Goal: Task Accomplishment & Management: Complete application form

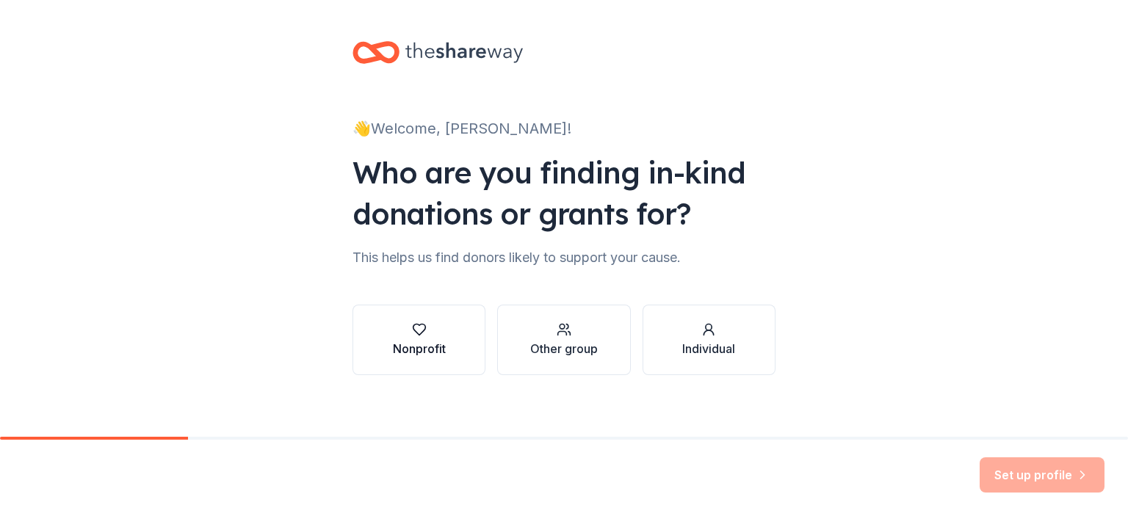
click at [419, 331] on icon "button" at bounding box center [419, 329] width 15 height 15
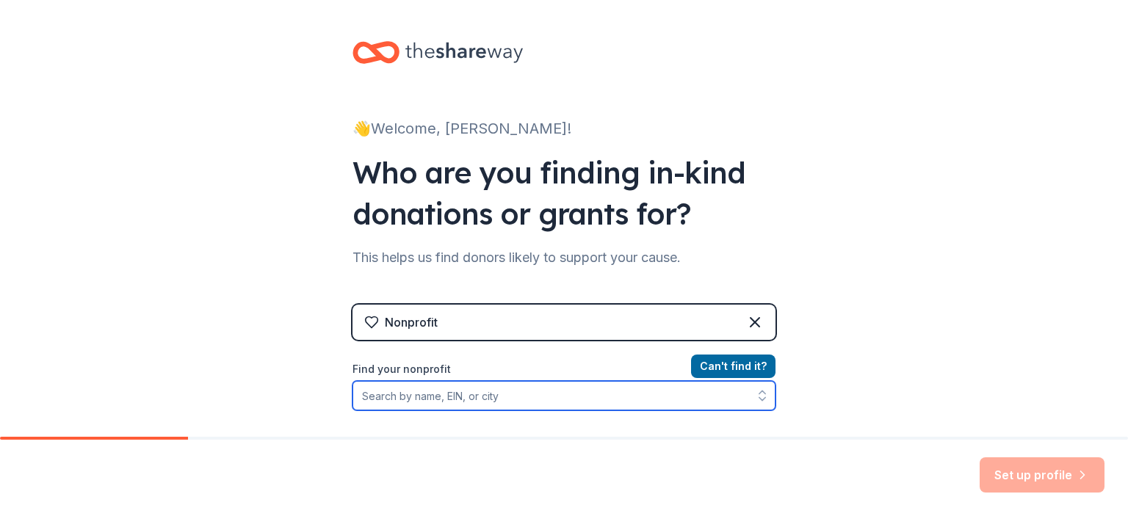
click at [439, 394] on input "Find your nonprofit" at bounding box center [564, 395] width 423 height 29
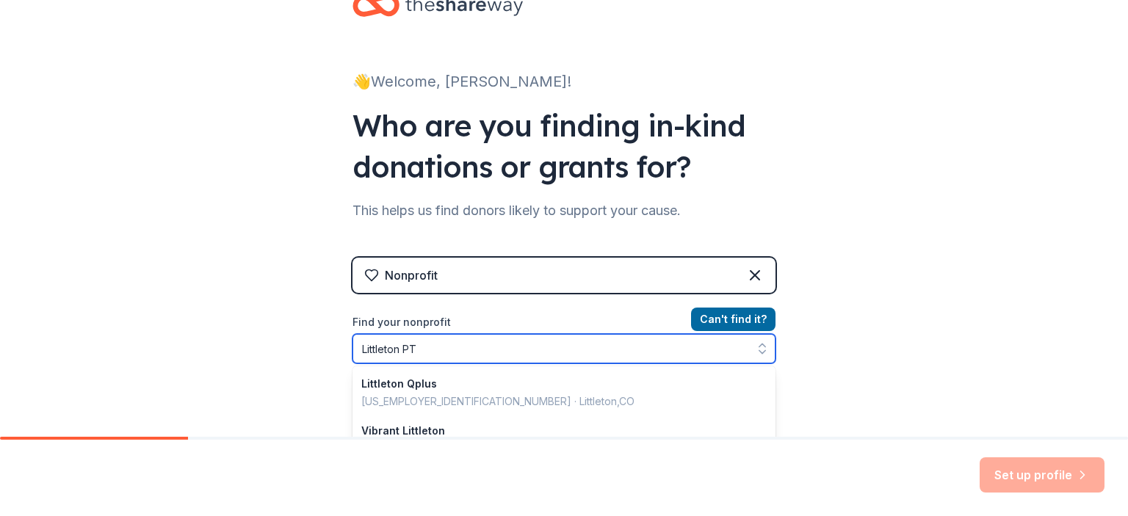
type input "Littleton PTA"
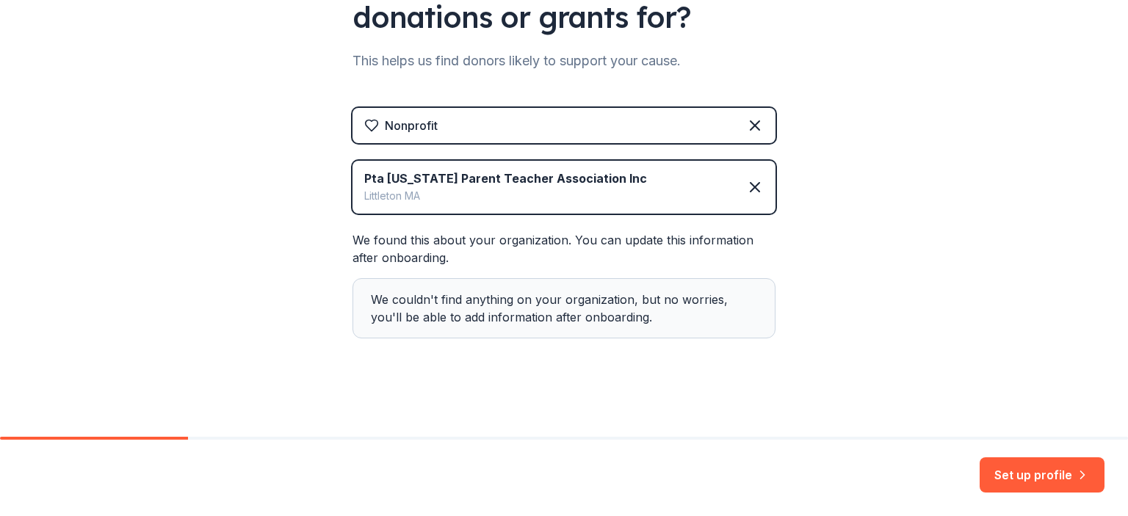
scroll to position [198, 0]
click at [1011, 477] on button "Set up profile" at bounding box center [1042, 475] width 125 height 35
click at [1011, 477] on div "Set up profile" at bounding box center [1042, 475] width 125 height 35
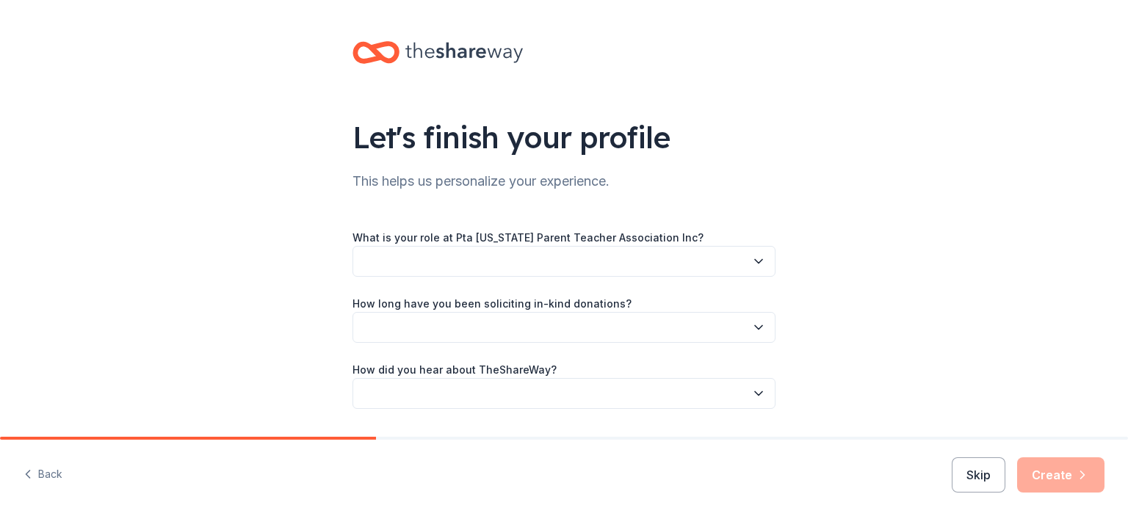
click at [566, 268] on button "button" at bounding box center [564, 261] width 423 height 31
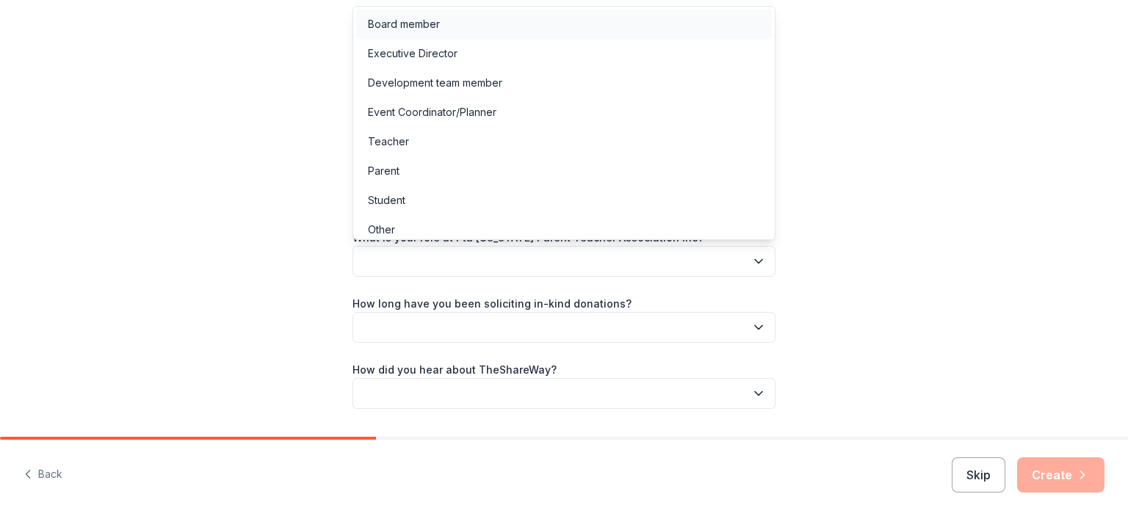
click at [472, 31] on div "Board member" at bounding box center [564, 24] width 416 height 29
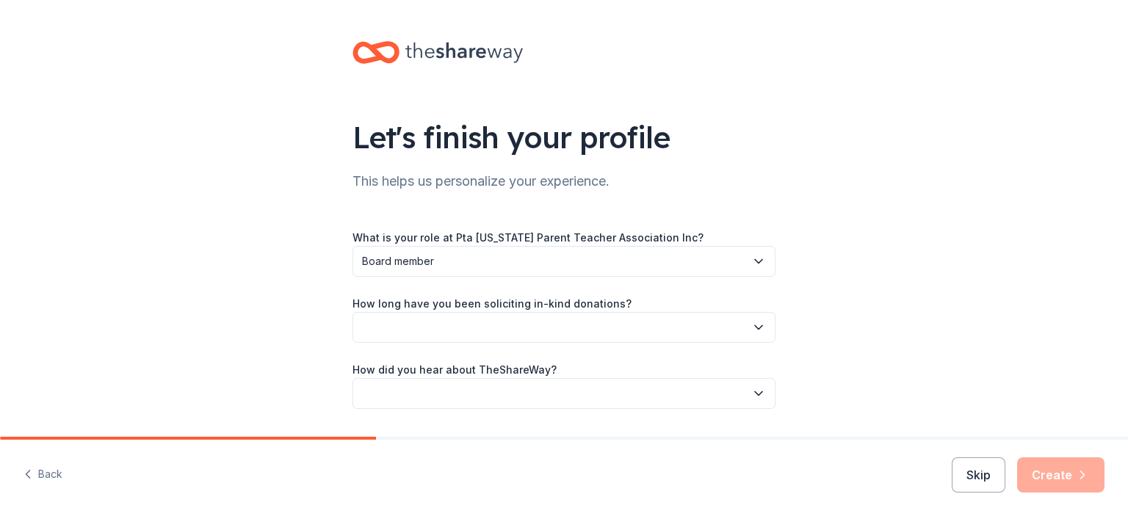
click at [460, 334] on button "button" at bounding box center [564, 327] width 423 height 31
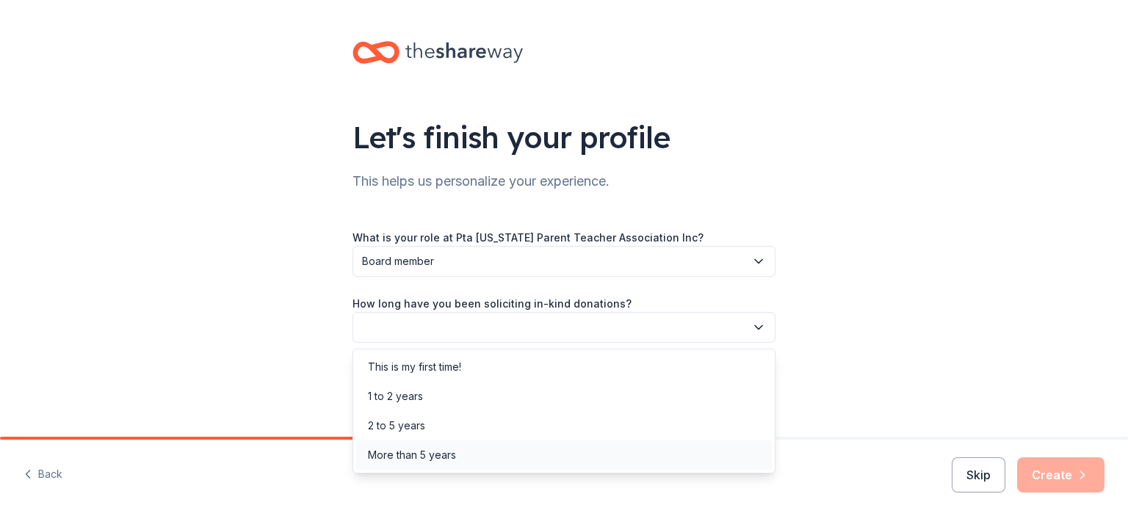
click at [436, 458] on div "More than 5 years" at bounding box center [412, 456] width 88 height 18
click at [458, 326] on span "More than 5 years" at bounding box center [553, 328] width 383 height 18
click at [447, 369] on div "This is my first time!" at bounding box center [414, 367] width 93 height 18
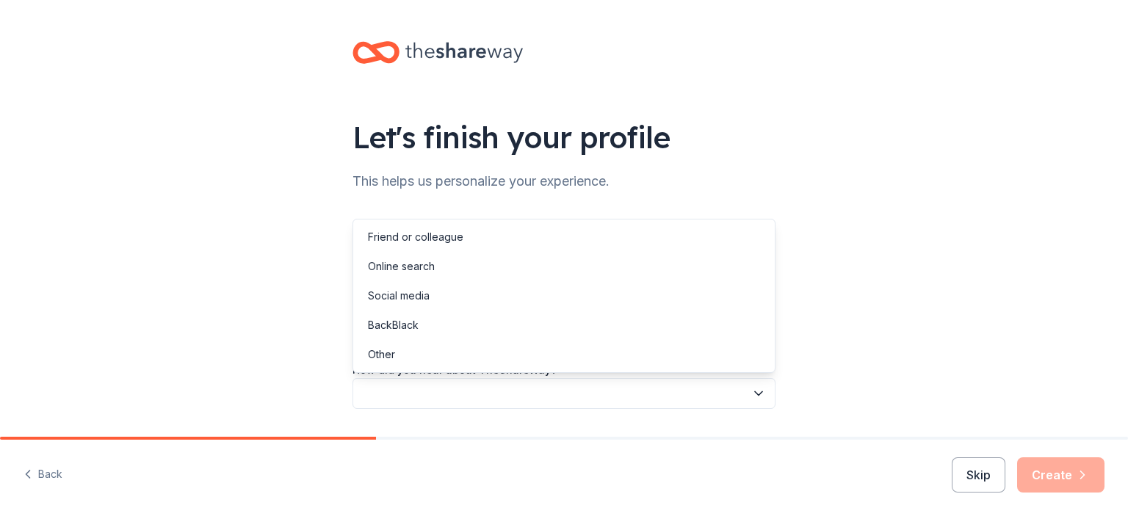
click at [444, 386] on button "button" at bounding box center [564, 393] width 423 height 31
click at [445, 260] on div "Online search" at bounding box center [564, 266] width 416 height 29
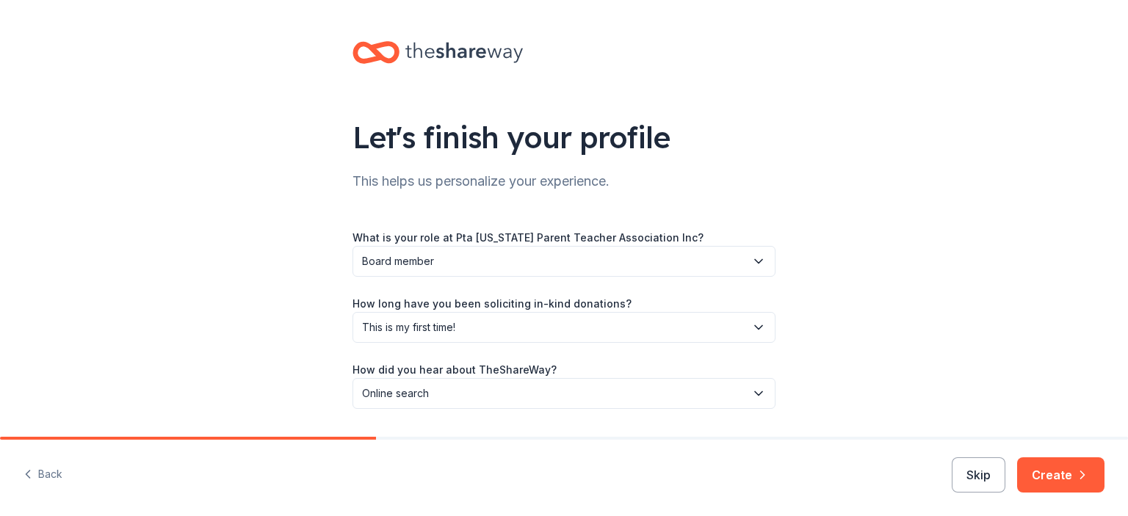
scroll to position [42, 0]
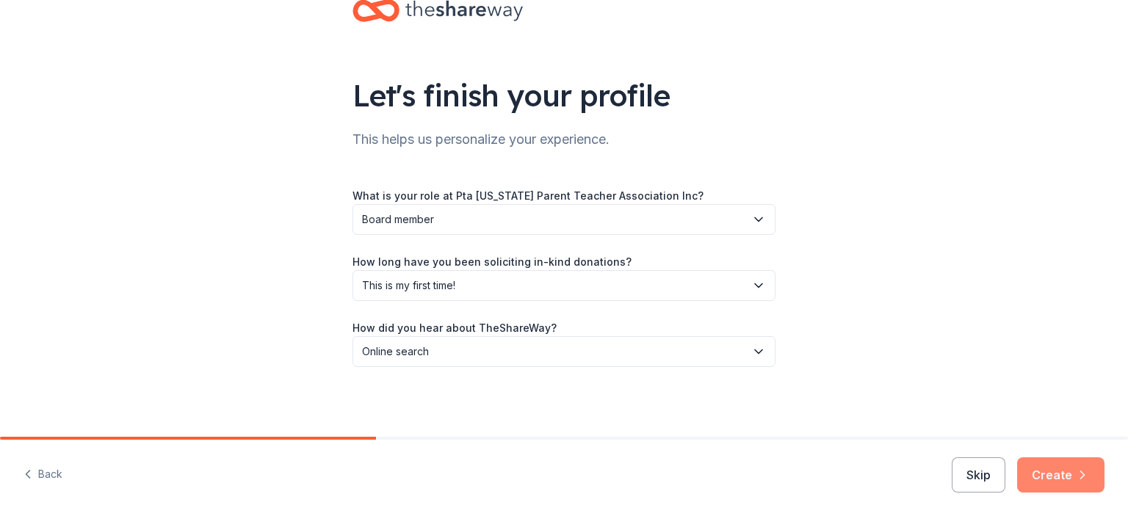
click at [1044, 482] on button "Create" at bounding box center [1060, 475] width 87 height 35
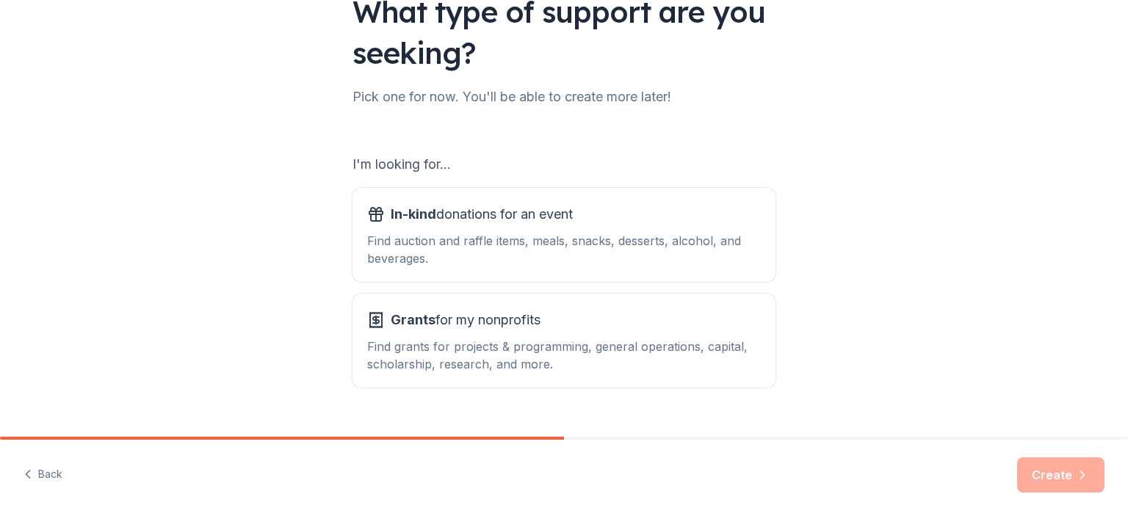
scroll to position [147, 0]
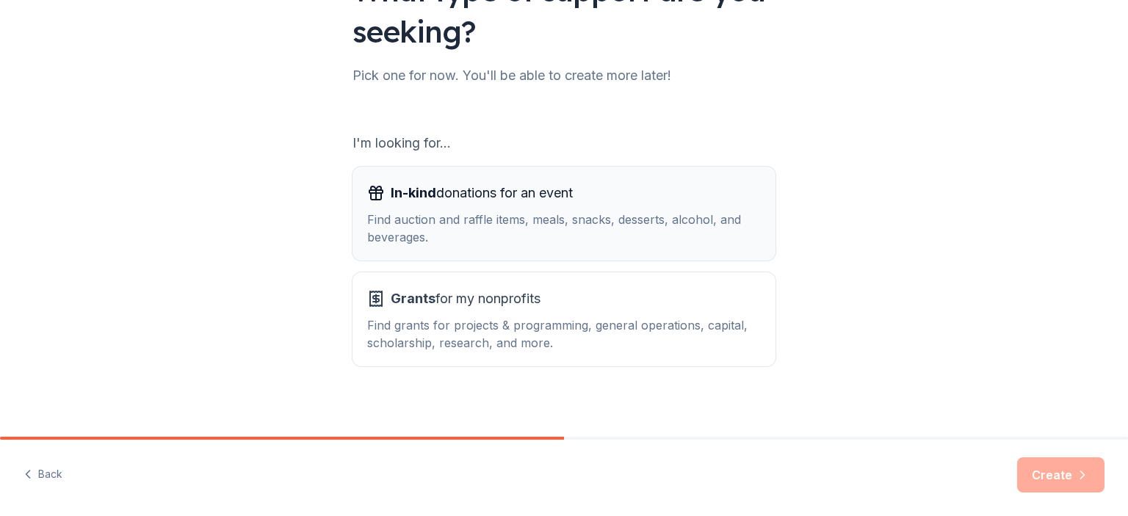
click at [537, 218] on div "Find auction and raffle items, meals, snacks, desserts, alcohol, and beverages." at bounding box center [564, 228] width 394 height 35
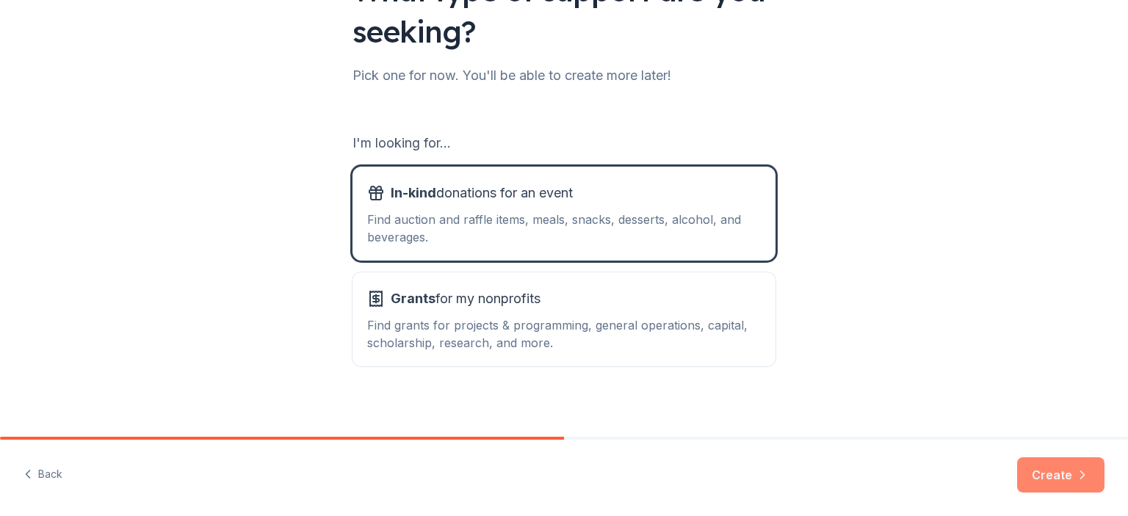
click at [1038, 474] on button "Create" at bounding box center [1060, 475] width 87 height 35
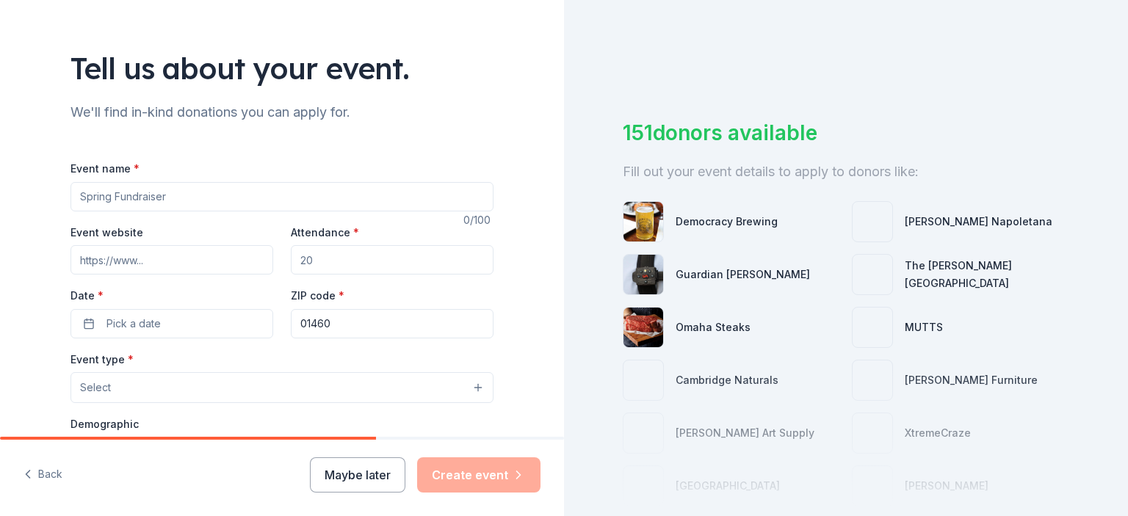
scroll to position [71, 0]
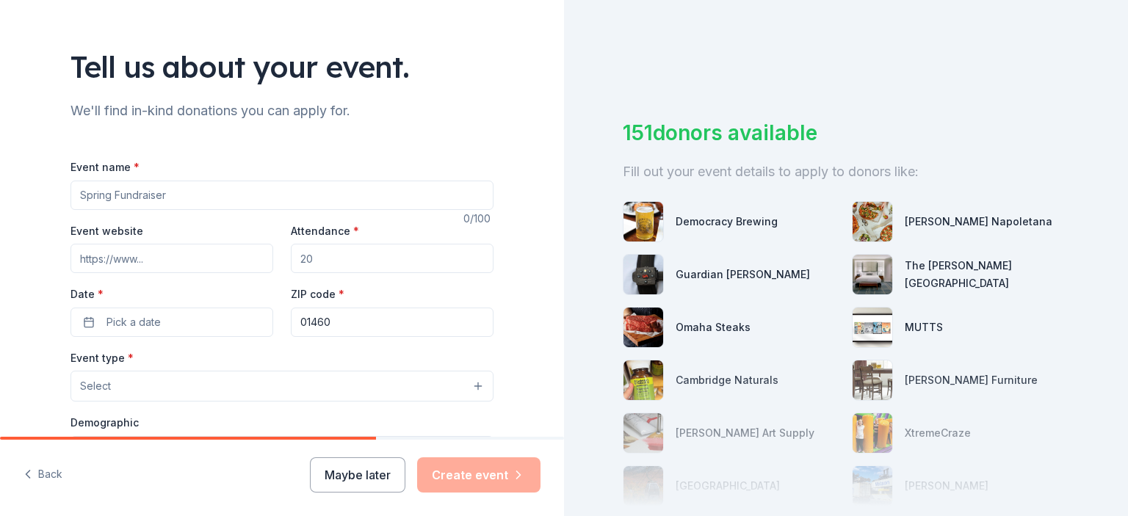
click at [328, 257] on input "Attendance *" at bounding box center [392, 258] width 203 height 29
type input "200"
click at [220, 324] on button "Pick a date" at bounding box center [172, 322] width 203 height 29
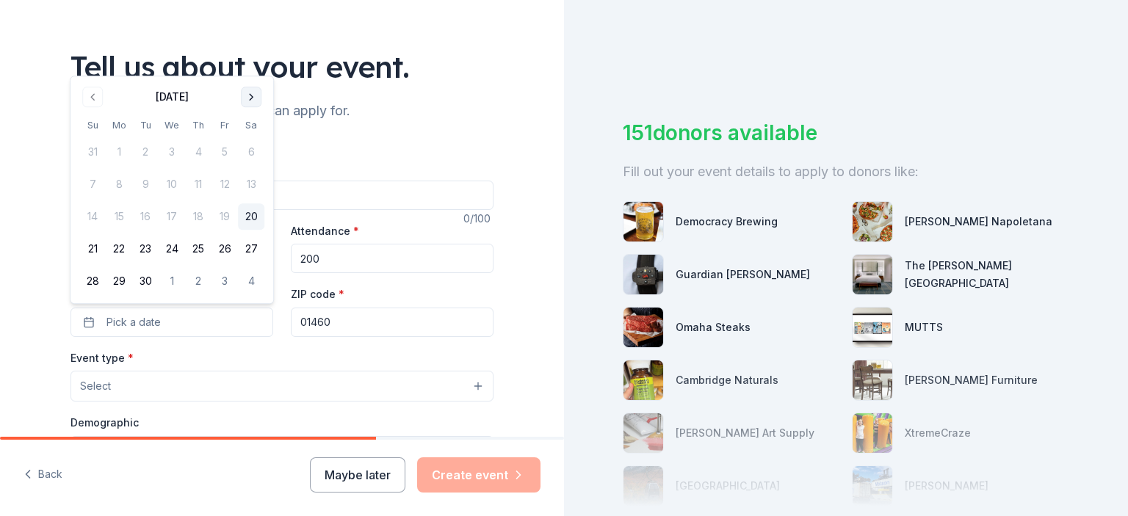
click at [254, 98] on button "Go to next month" at bounding box center [251, 97] width 21 height 21
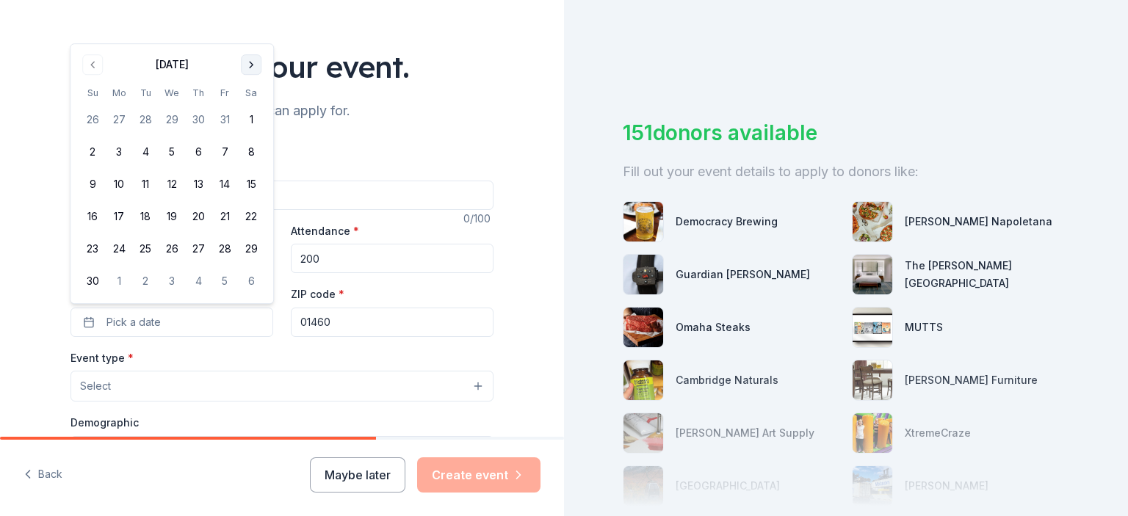
click at [254, 63] on button "Go to next month" at bounding box center [251, 64] width 21 height 21
click at [247, 95] on button "Go to next month" at bounding box center [251, 97] width 21 height 21
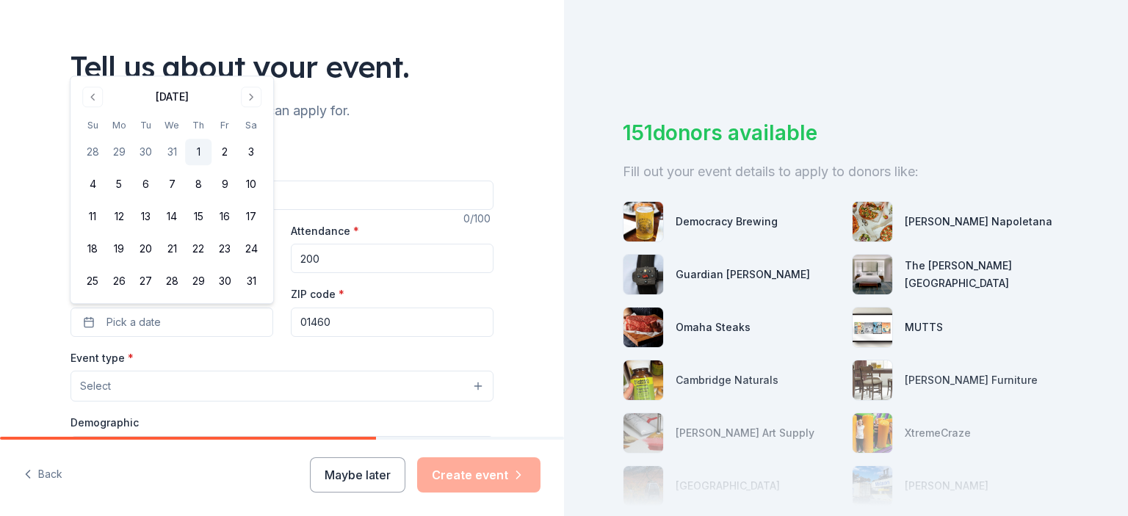
click at [198, 148] on button "1" at bounding box center [198, 152] width 26 height 26
click at [121, 183] on button "5" at bounding box center [119, 184] width 26 height 26
click at [292, 386] on button "Select" at bounding box center [282, 386] width 423 height 31
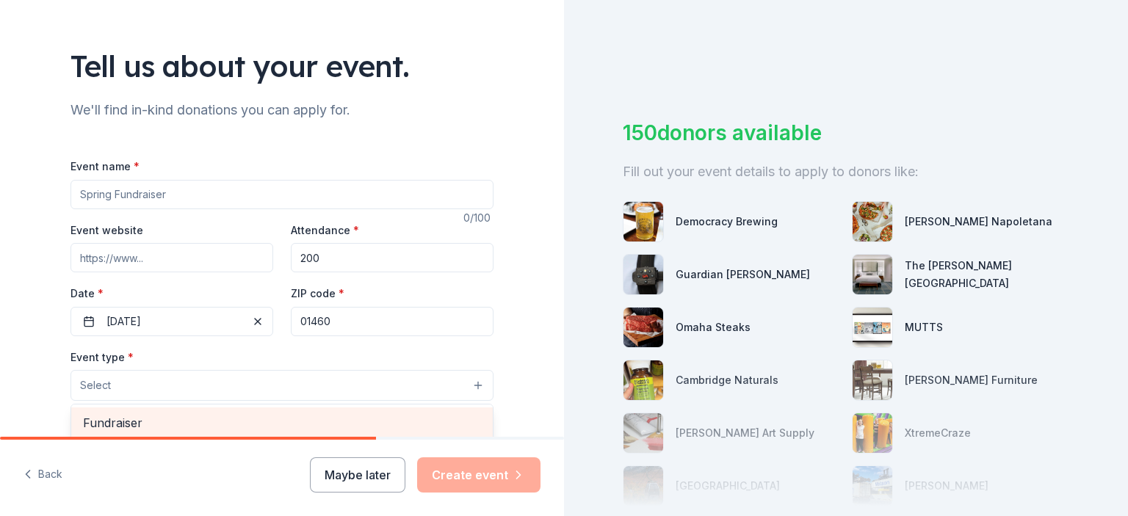
click at [262, 417] on span "Fundraiser" at bounding box center [282, 422] width 398 height 19
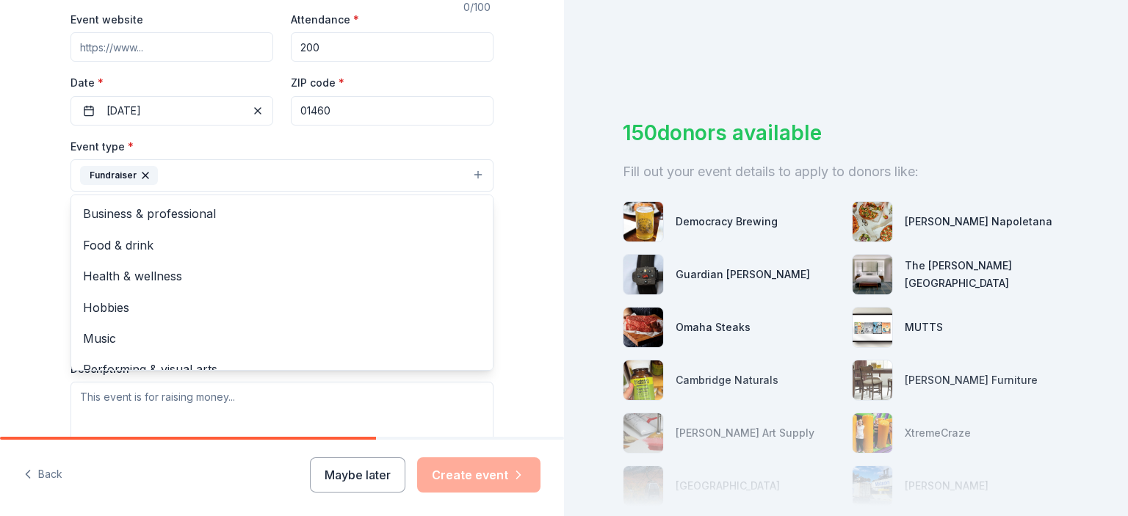
scroll to position [286, 0]
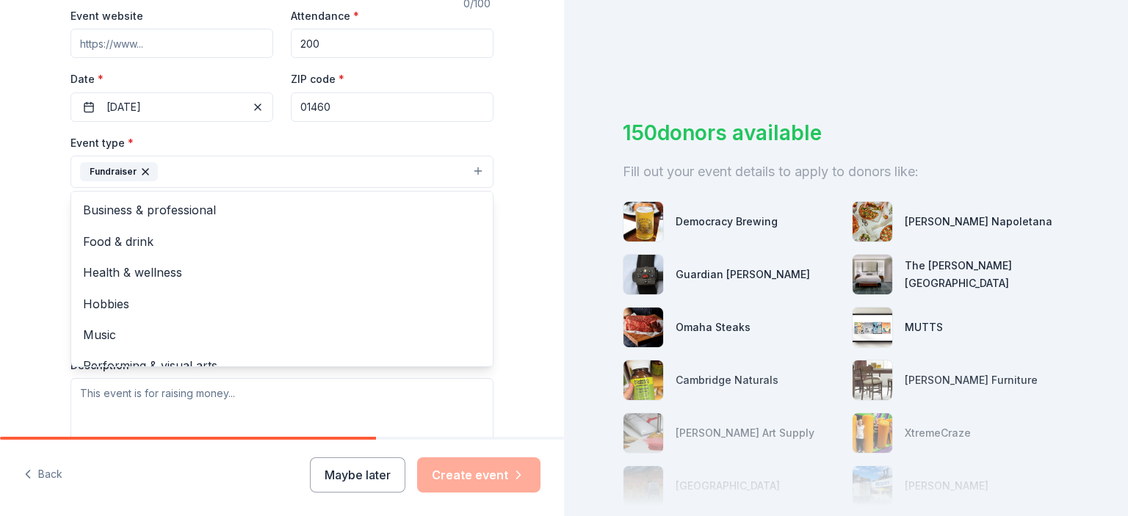
click at [530, 272] on div "Tell us about your event. We'll find in-kind donations you can apply for. Event…" at bounding box center [282, 203] width 564 height 979
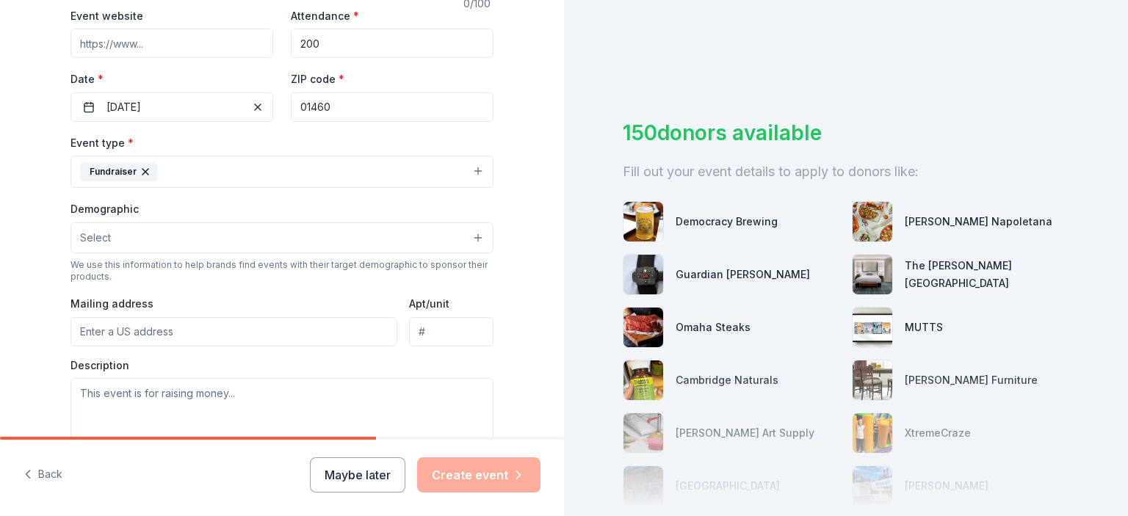
click at [380, 234] on button "Select" at bounding box center [282, 238] width 423 height 31
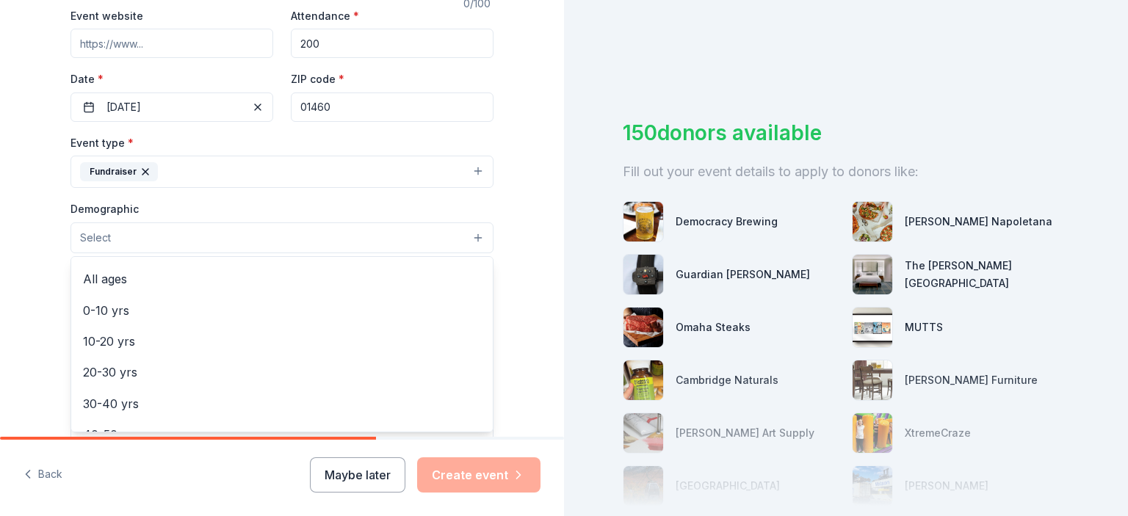
scroll to position [90, 0]
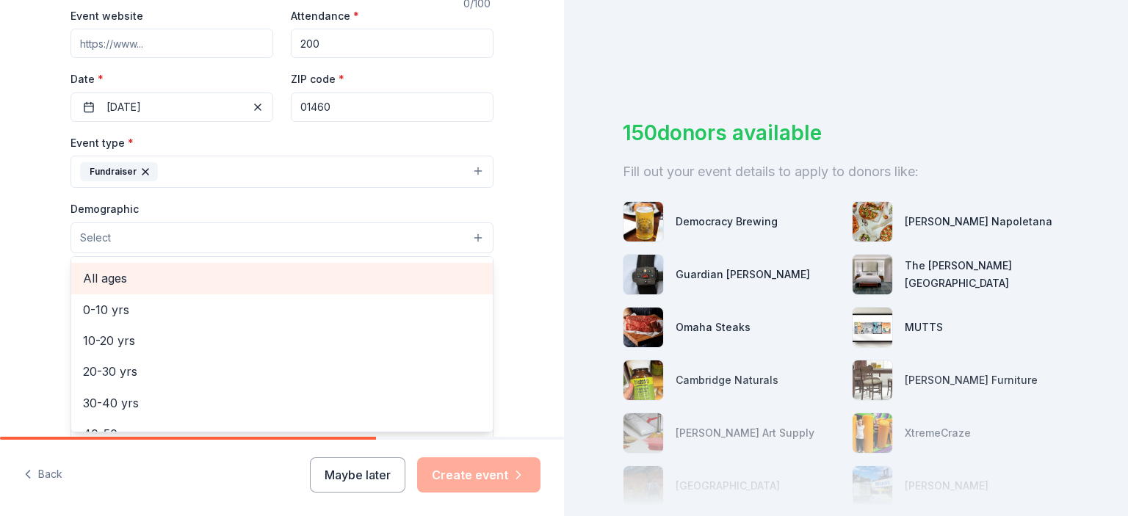
click at [281, 284] on span "All ages" at bounding box center [282, 278] width 398 height 19
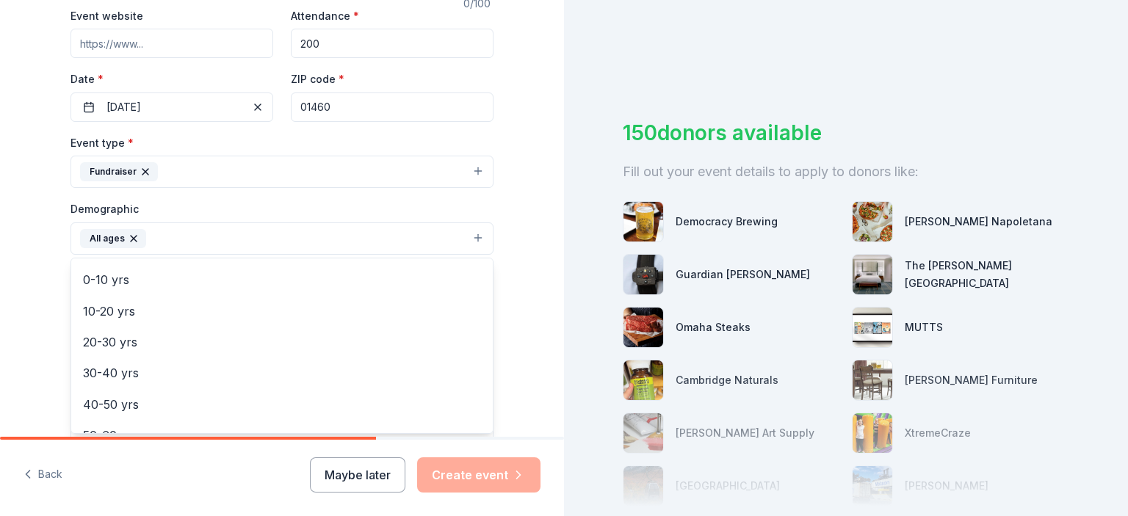
click at [524, 272] on div "Tell us about your event. We'll find in-kind donations you can apply for. Event…" at bounding box center [282, 204] width 564 height 980
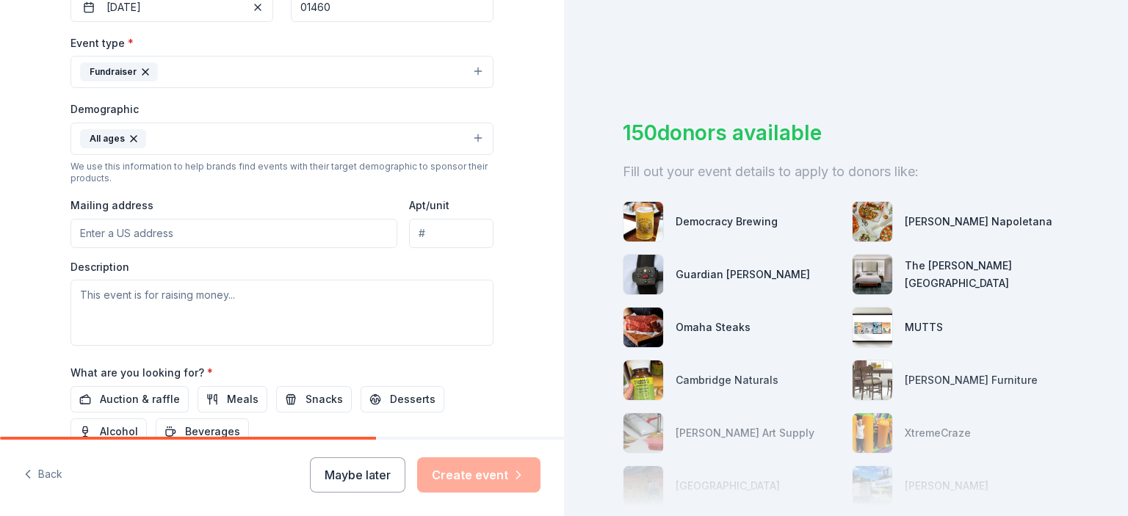
scroll to position [422, 0]
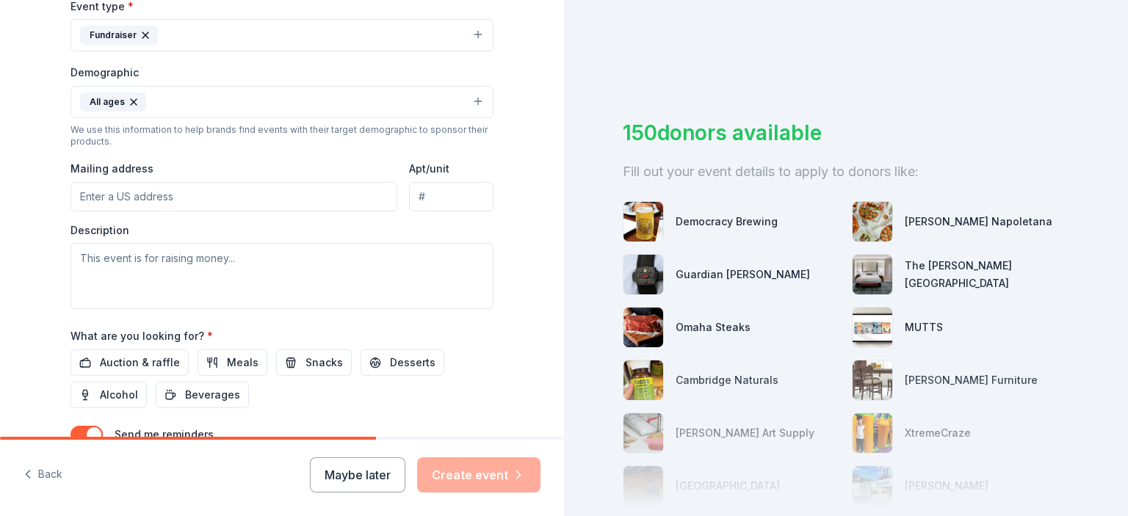
click at [181, 192] on input "Mailing address" at bounding box center [234, 196] width 327 height 29
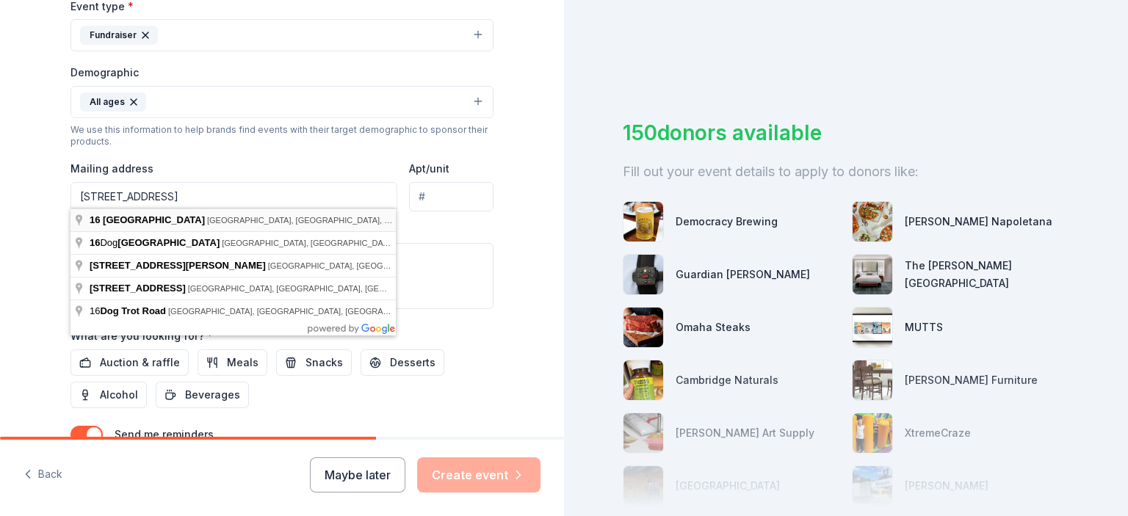
type input "16 Trot Road, Littleton, MA, 01460"
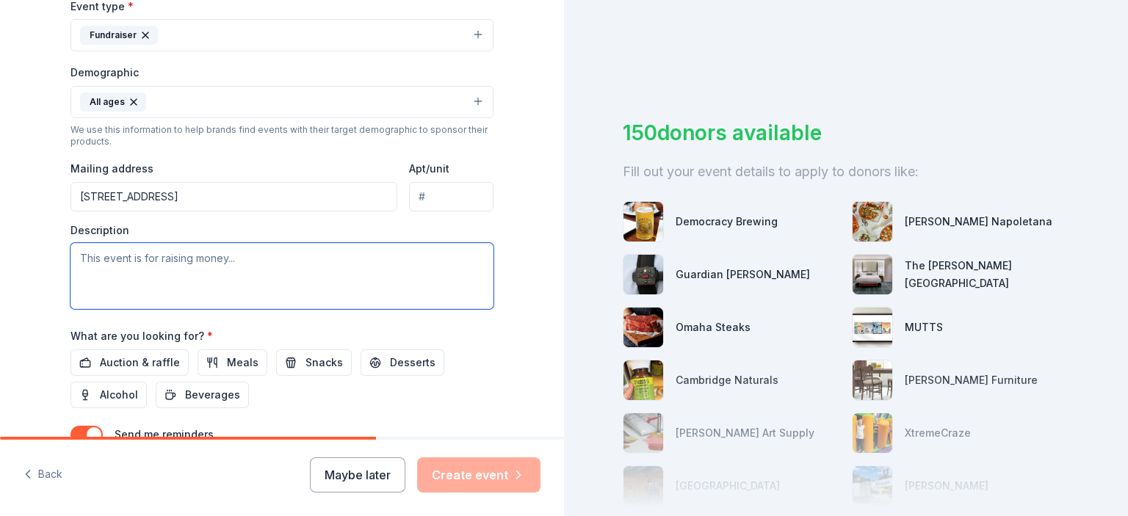
click at [187, 261] on textarea at bounding box center [282, 276] width 423 height 66
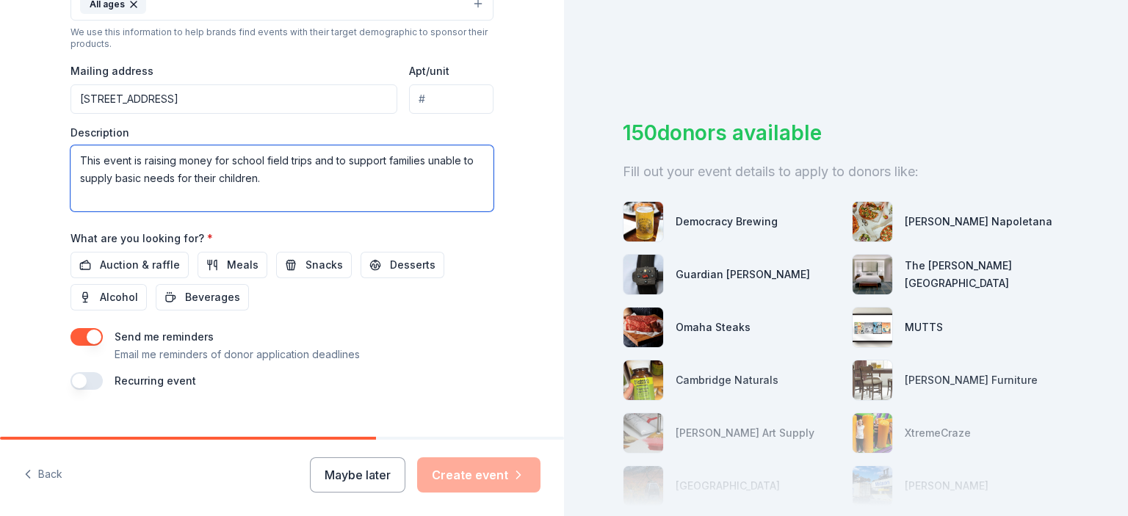
scroll to position [523, 0]
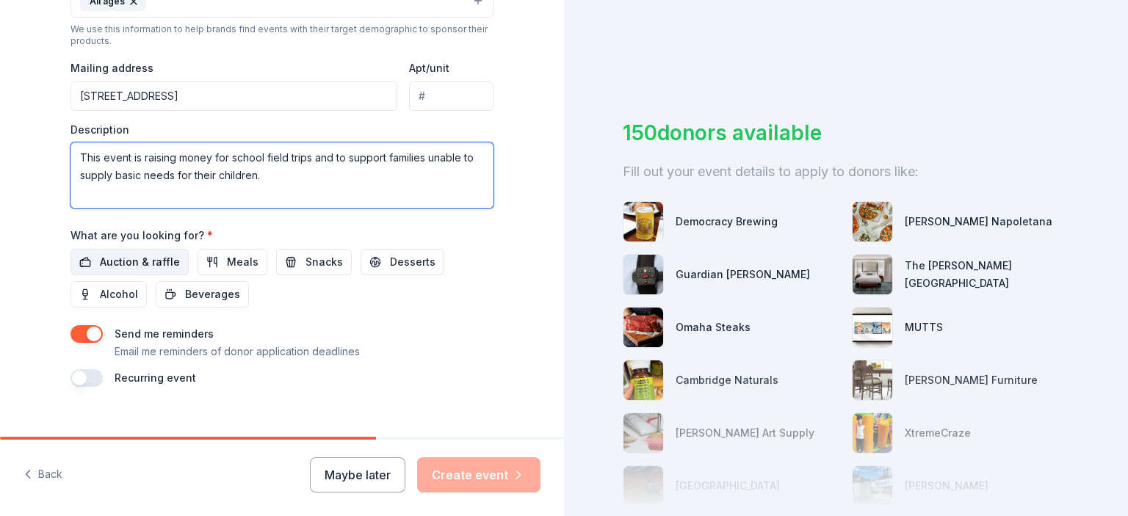
type textarea "This event is raising money for school field trips and to support families unab…"
click at [156, 261] on span "Auction & raffle" at bounding box center [140, 262] width 80 height 18
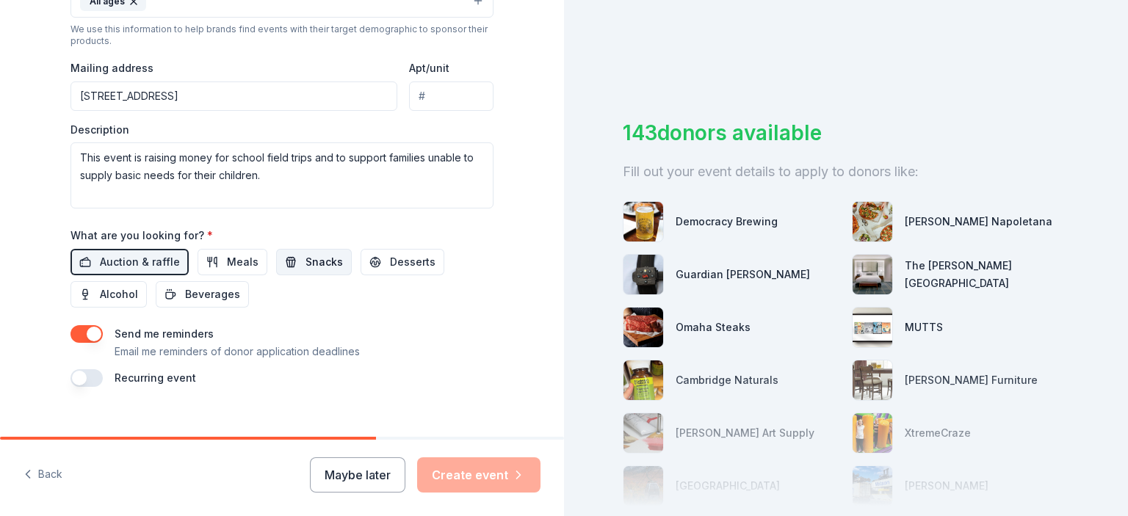
click at [306, 259] on span "Snacks" at bounding box center [324, 262] width 37 height 18
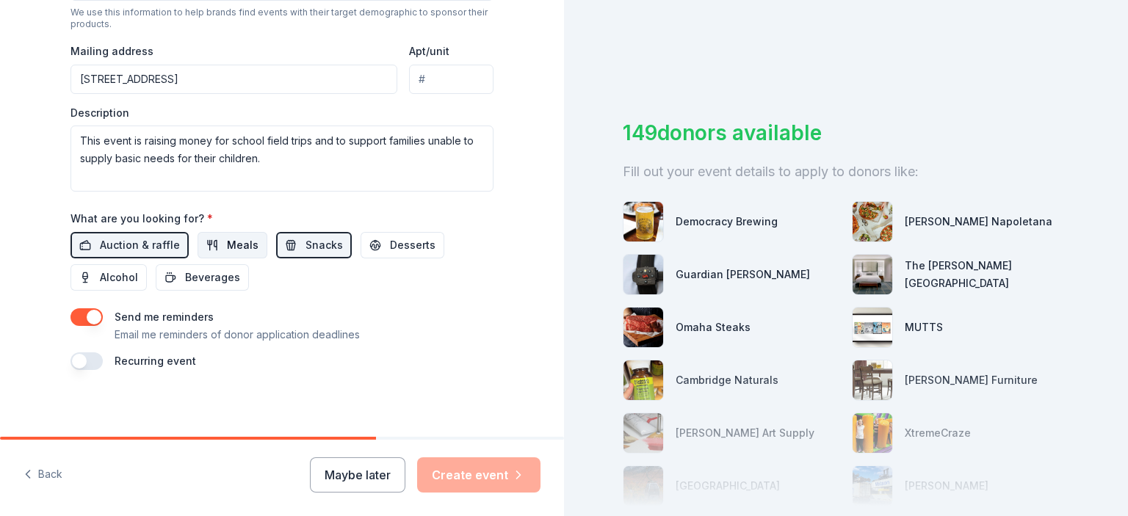
click at [239, 239] on span "Meals" at bounding box center [243, 245] width 32 height 18
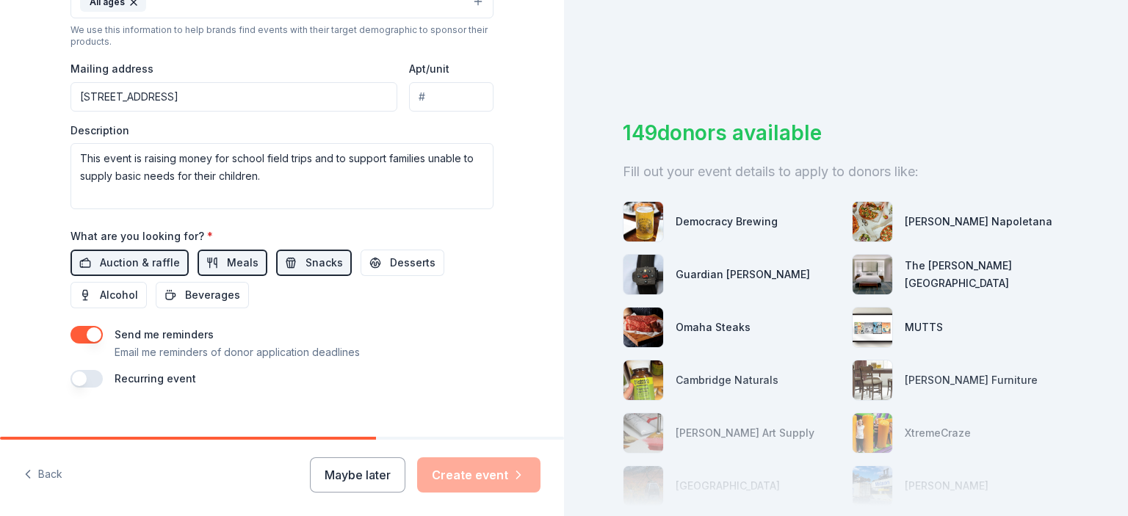
scroll to position [518, 0]
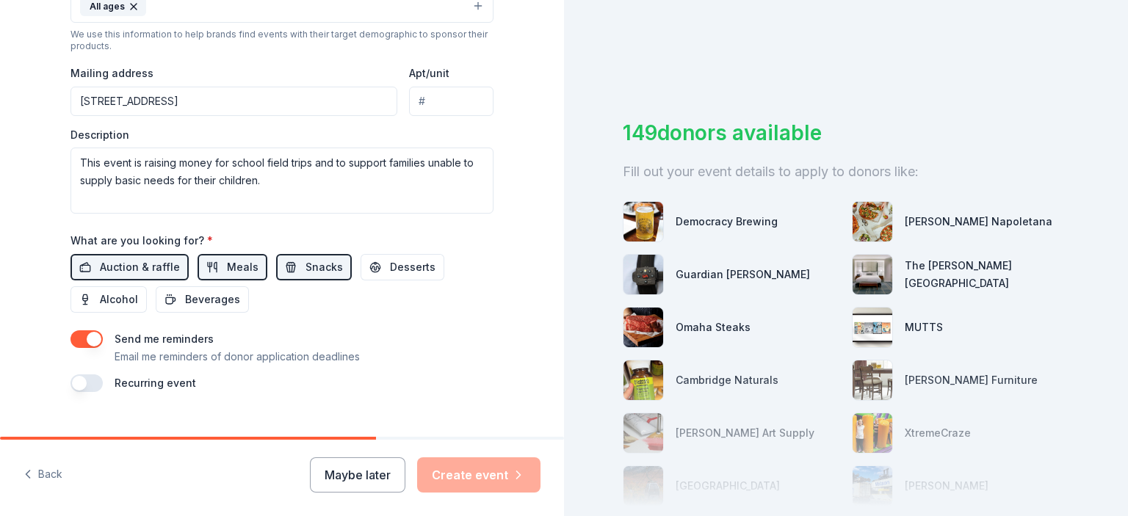
click at [405, 259] on span "Desserts" at bounding box center [413, 268] width 46 height 18
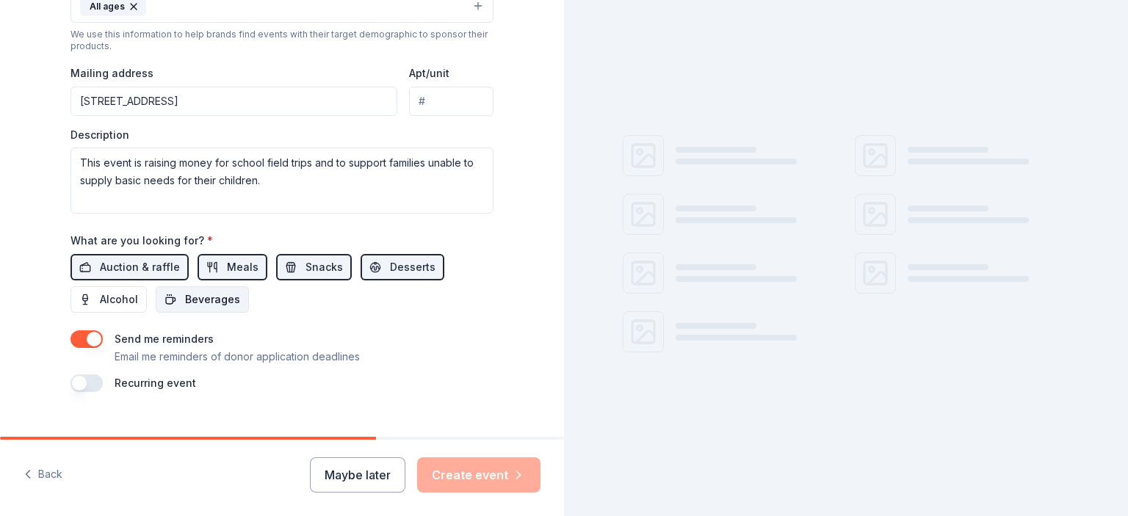
click at [198, 298] on span "Beverages" at bounding box center [212, 300] width 55 height 18
click at [112, 297] on span "Alcohol" at bounding box center [119, 300] width 38 height 18
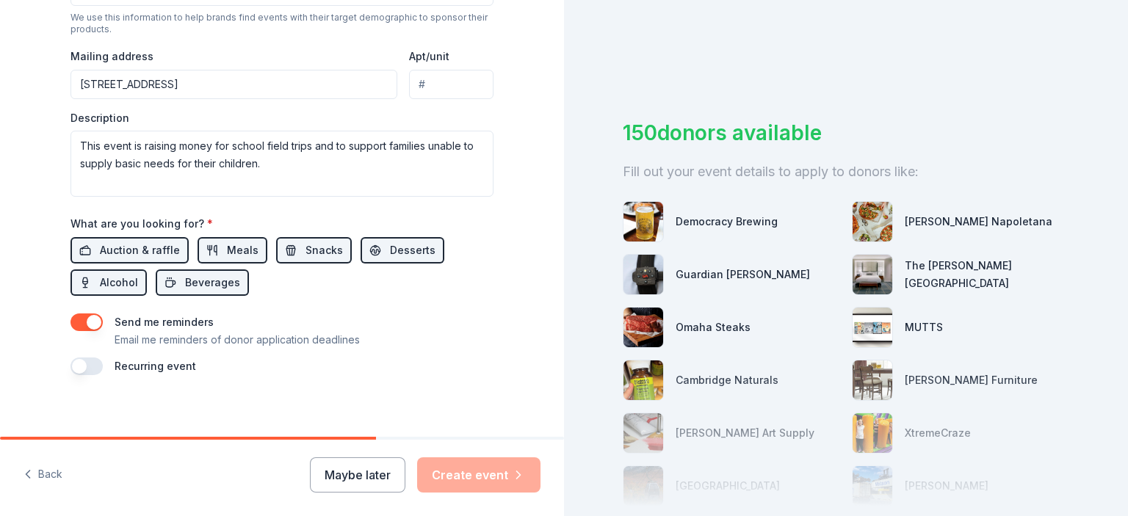
scroll to position [540, 0]
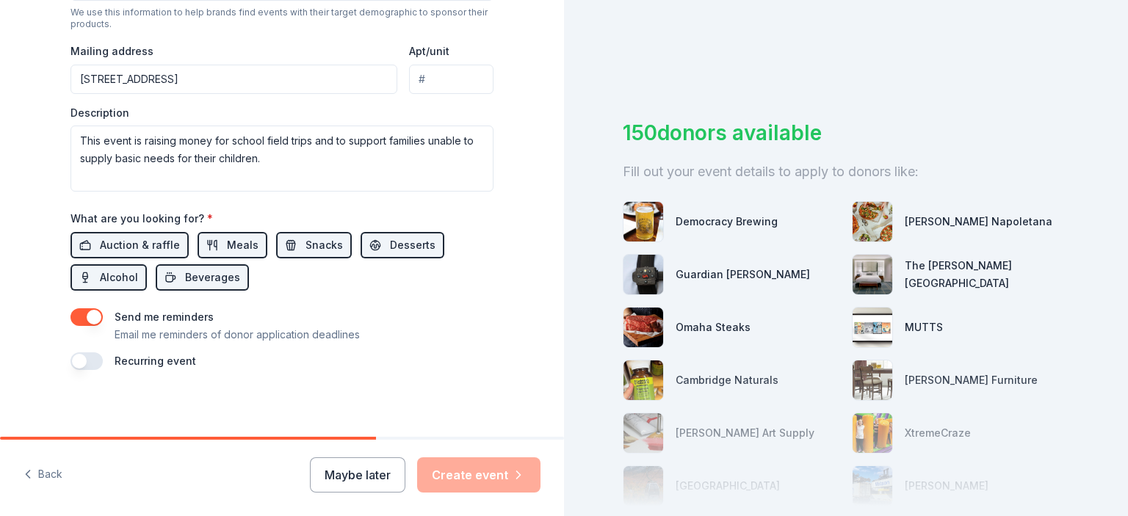
drag, startPoint x: 348, startPoint y: 434, endPoint x: 445, endPoint y: 433, distance: 97.0
click at [495, 439] on div at bounding box center [282, 438] width 564 height 3
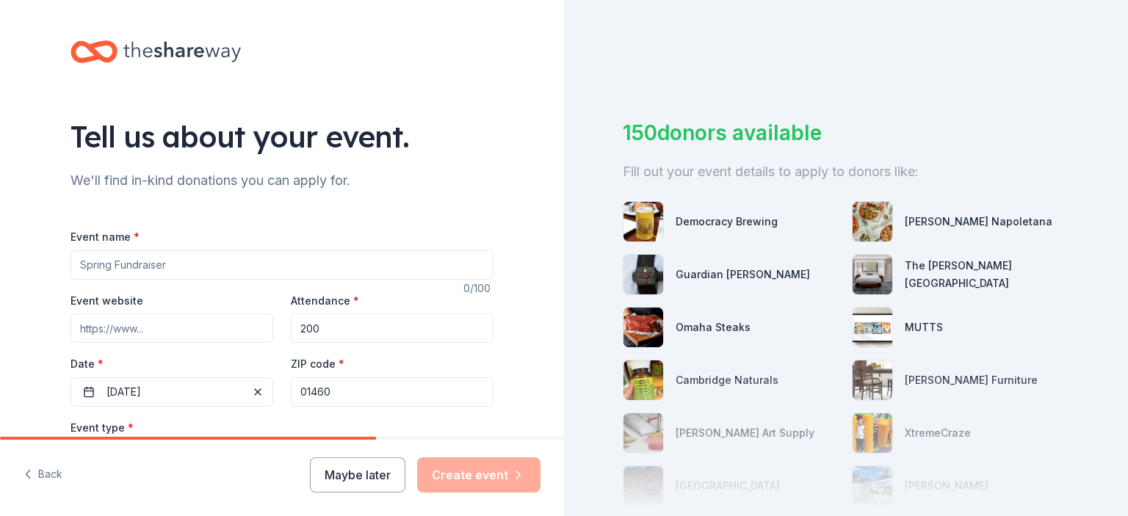
scroll to position [0, 0]
click at [369, 328] on input "200" at bounding box center [392, 328] width 203 height 29
drag, startPoint x: 369, startPoint y: 328, endPoint x: 275, endPoint y: 325, distance: 94.1
click at [291, 325] on input "200" at bounding box center [392, 328] width 203 height 29
type input "400"
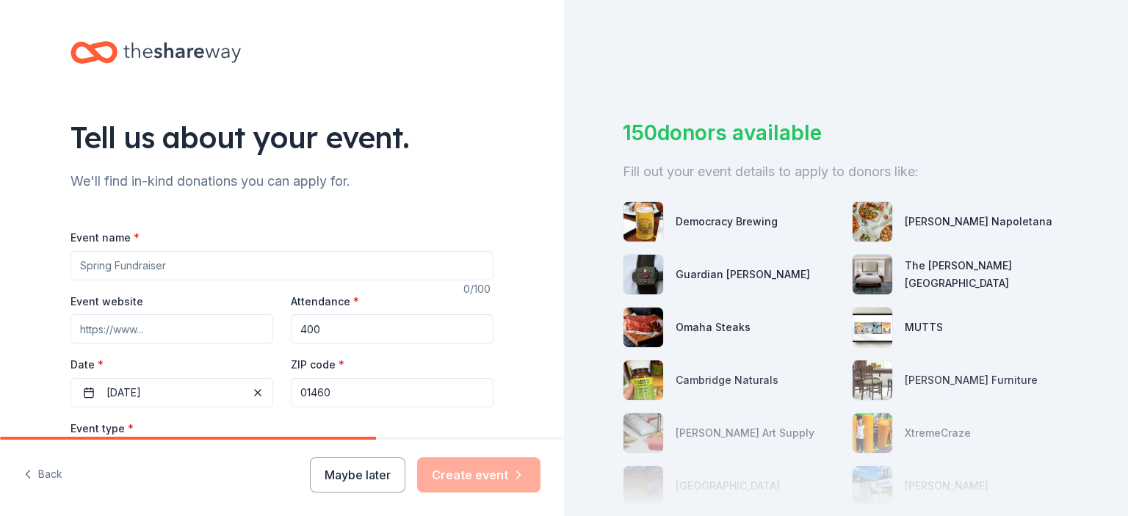
click at [409, 178] on div "We'll find in-kind donations you can apply for." at bounding box center [282, 182] width 423 height 24
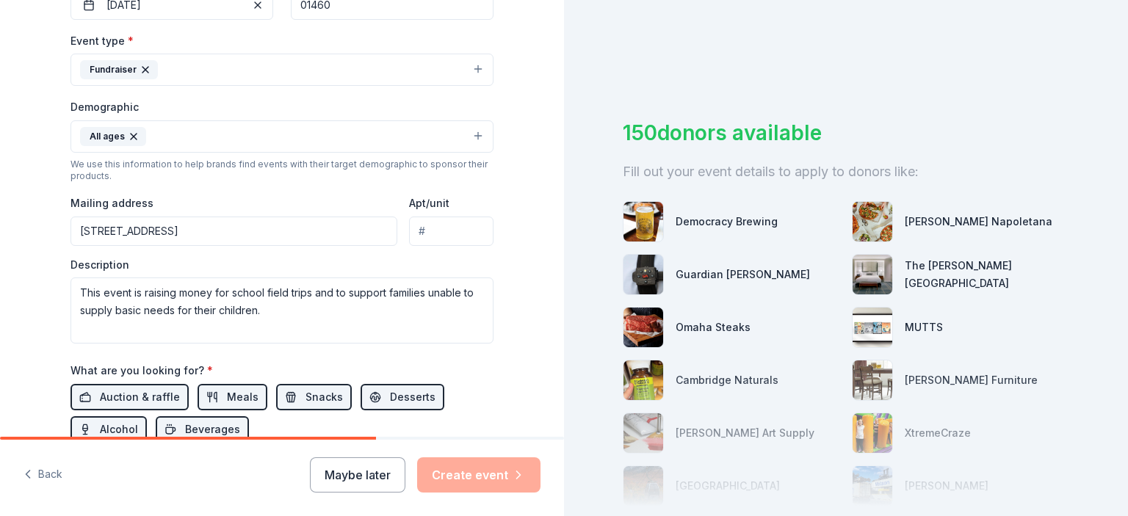
scroll to position [389, 0]
click at [329, 225] on input "16 Trot Road, Littleton, MA, 01460" at bounding box center [234, 230] width 327 height 29
click at [343, 265] on div "Description This event is raising money for school field trips and to support f…" at bounding box center [282, 300] width 423 height 87
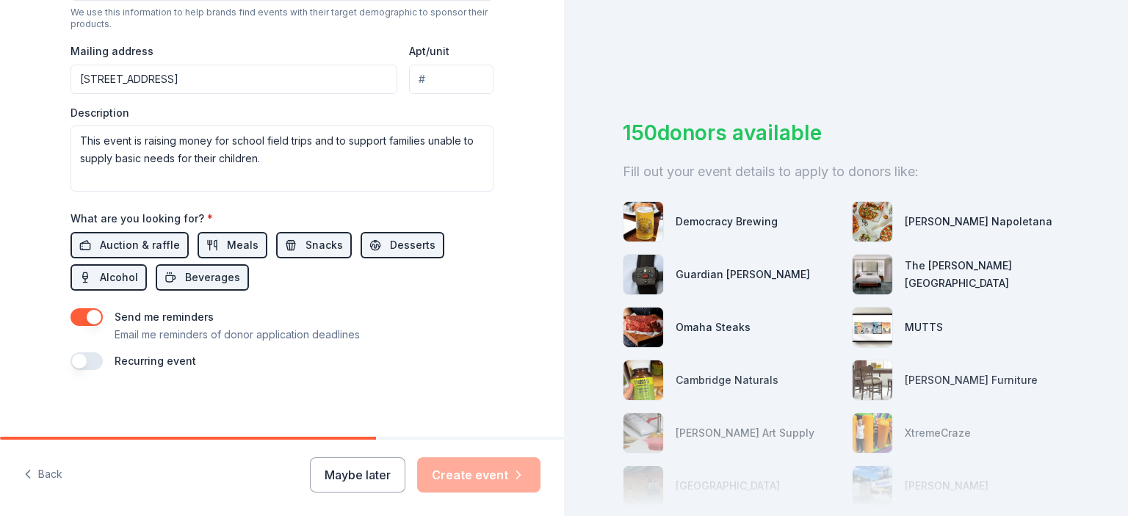
click at [95, 362] on button "button" at bounding box center [87, 362] width 32 height 18
click at [78, 361] on button "button" at bounding box center [87, 362] width 32 height 18
click at [709, 218] on div "Democracy Brewing" at bounding box center [727, 222] width 102 height 18
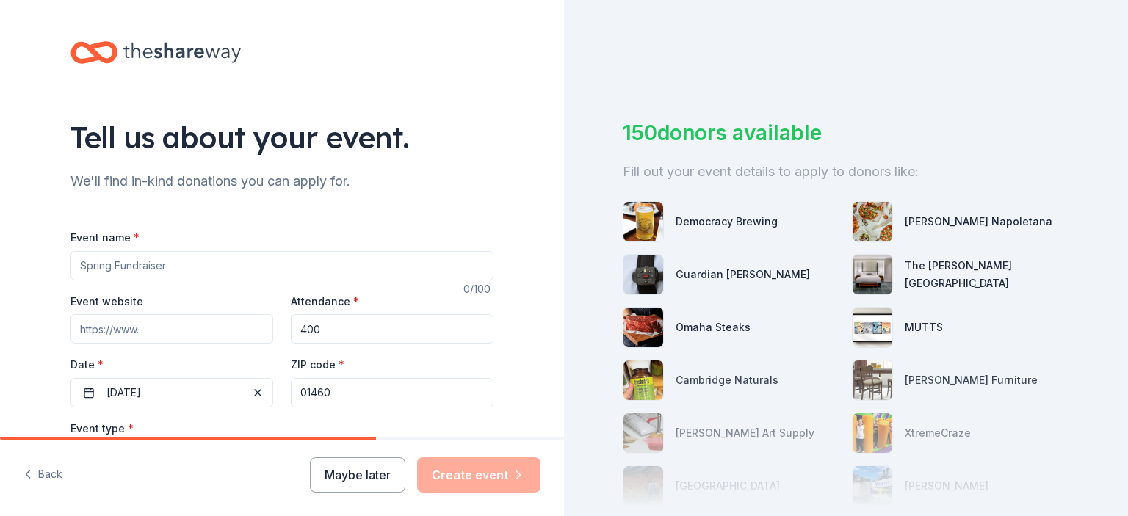
click at [497, 133] on div "Tell us about your event. We'll find in-kind donations you can apply for. Event…" at bounding box center [282, 490] width 470 height 980
click at [228, 260] on input "Event name *" at bounding box center [282, 265] width 423 height 29
type input "Winter Wonderland"
click at [358, 203] on div "Tell us about your event. We'll find in-kind donations you can apply for. Event…" at bounding box center [282, 490] width 470 height 980
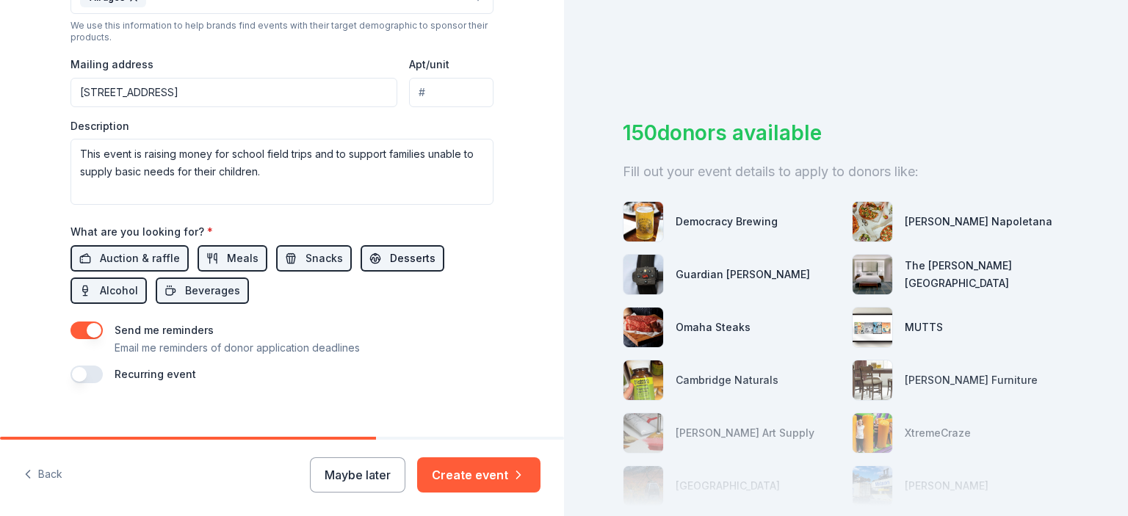
scroll to position [528, 0]
click at [473, 474] on button "Create event" at bounding box center [478, 475] width 123 height 35
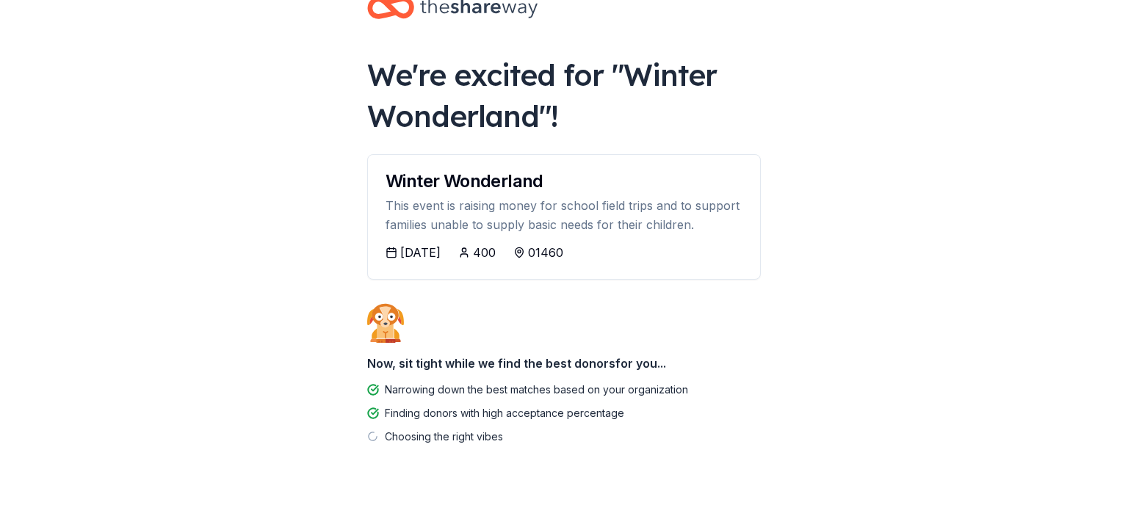
scroll to position [65, 0]
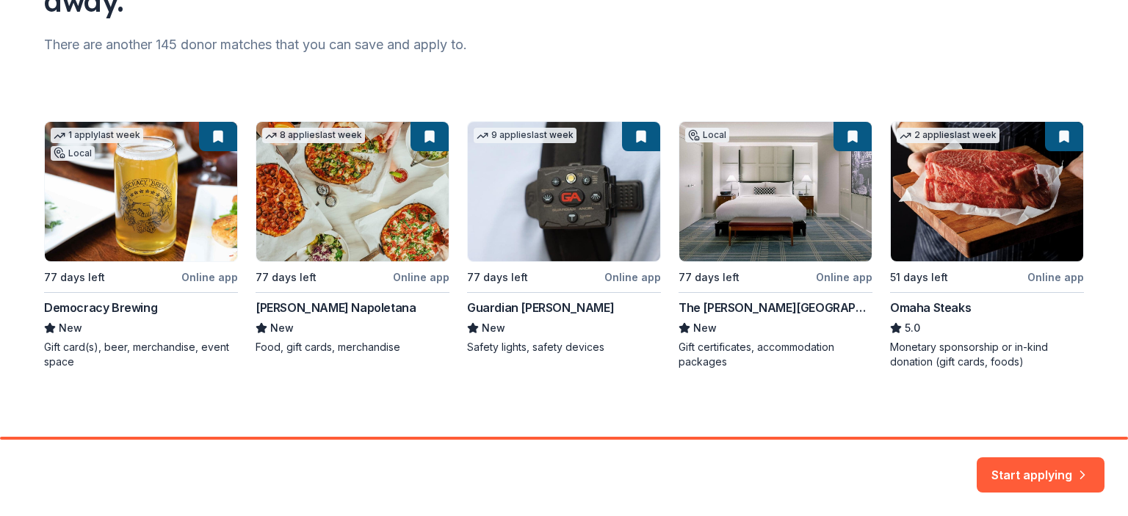
scroll to position [180, 0]
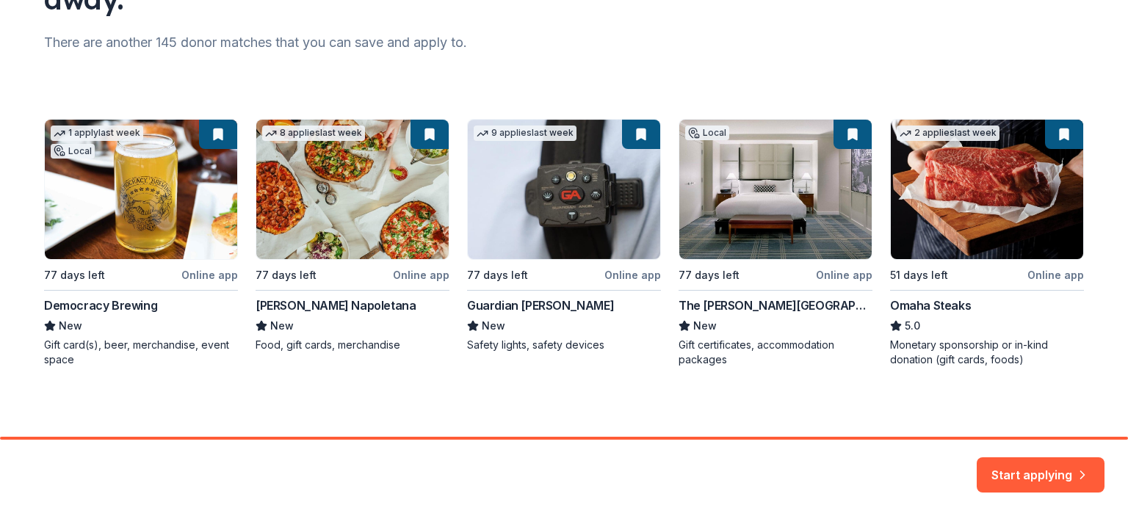
click at [189, 204] on div "1 apply last week Local 77 days left Online app Democracy Brewing New Gift card…" at bounding box center [564, 243] width 1040 height 248
click at [110, 309] on div "1 apply last week Local 77 days left Online app Democracy Brewing New Gift card…" at bounding box center [564, 243] width 1040 height 248
click at [1008, 474] on button "Start applying" at bounding box center [1041, 466] width 128 height 35
click at [107, 134] on div "1 apply last week Local 77 days left Online app Democracy Brewing New Gift card…" at bounding box center [564, 243] width 1040 height 248
click at [84, 202] on div "1 apply last week Local 77 days left Online app Democracy Brewing New Gift card…" at bounding box center [564, 243] width 1040 height 248
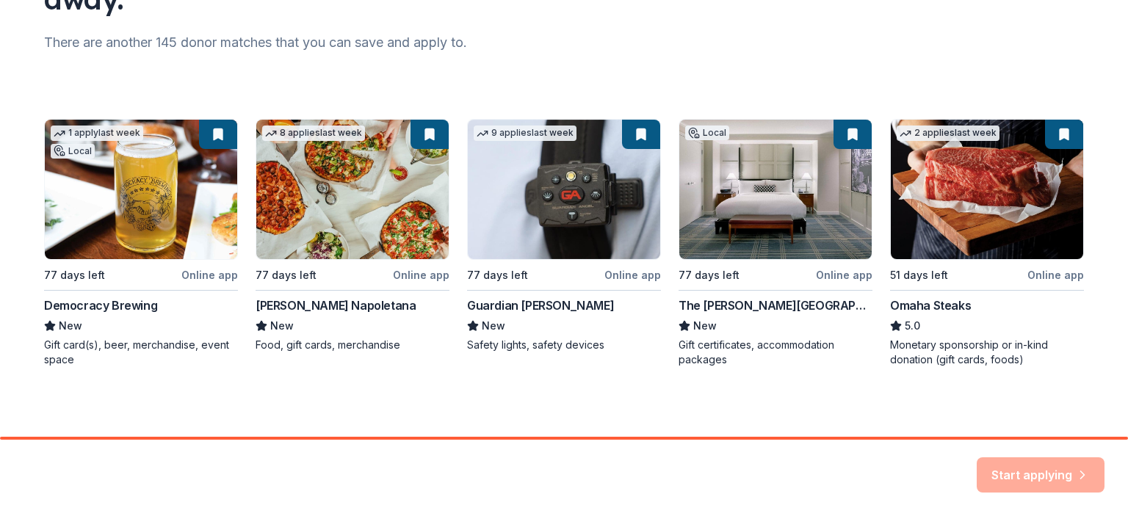
click at [203, 278] on div "1 apply last week Local 77 days left Online app Democracy Brewing New Gift card…" at bounding box center [564, 243] width 1040 height 248
click at [196, 267] on div "1 apply last week Local 77 days left Online app Democracy Brewing New Gift card…" at bounding box center [564, 243] width 1040 height 248
click at [195, 275] on div "1 apply last week Local 77 days left Online app Democracy Brewing New Gift card…" at bounding box center [564, 243] width 1040 height 248
click at [82, 275] on div "1 apply last week Local 77 days left Online app Democracy Brewing New Gift card…" at bounding box center [564, 243] width 1040 height 248
click at [59, 331] on div "1 apply last week Local 77 days left Online app Democracy Brewing New Gift card…" at bounding box center [564, 243] width 1040 height 248
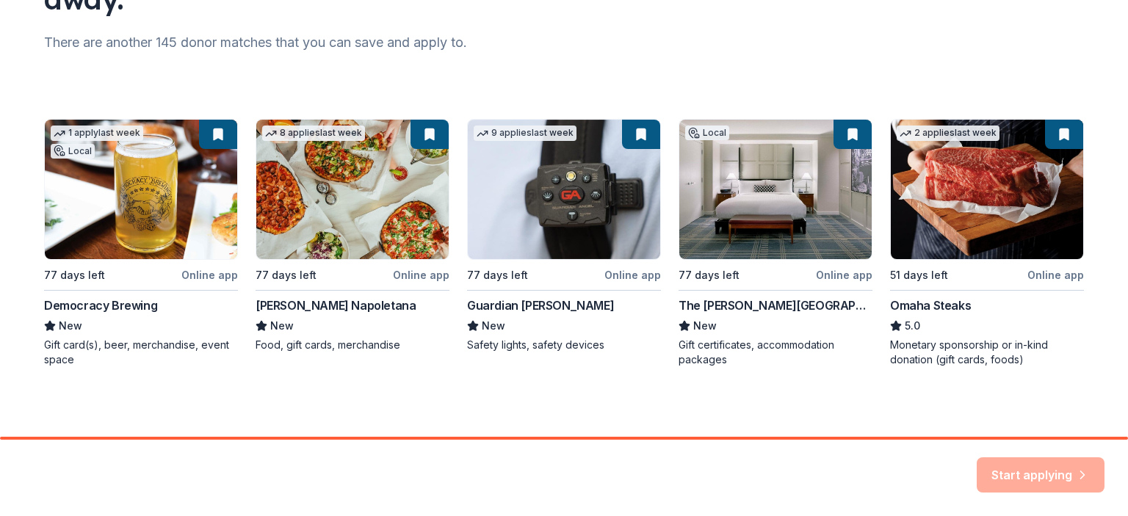
click at [78, 348] on div "1 apply last week Local 77 days left Online app Democracy Brewing New Gift card…" at bounding box center [564, 243] width 1040 height 248
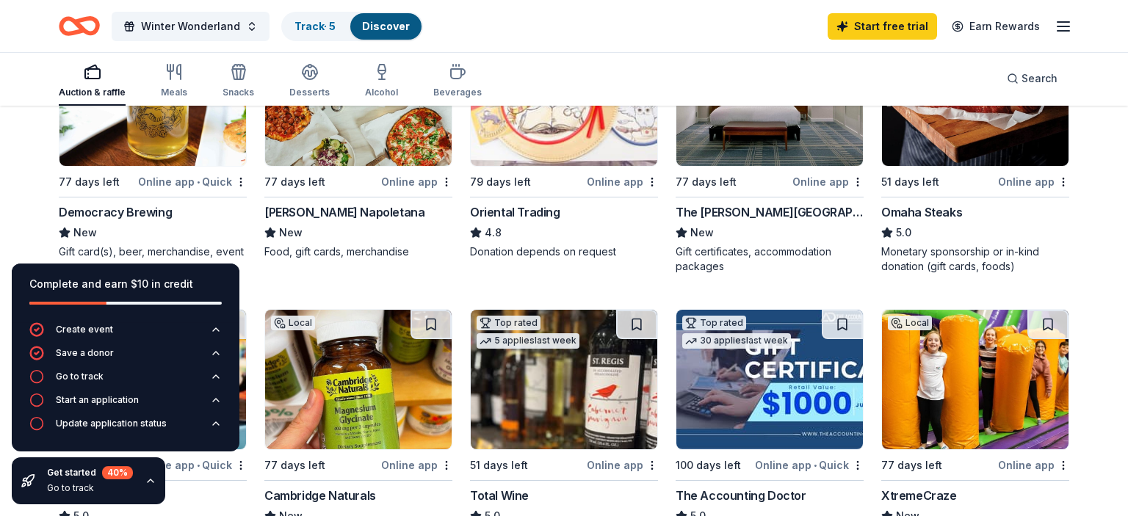
scroll to position [241, 0]
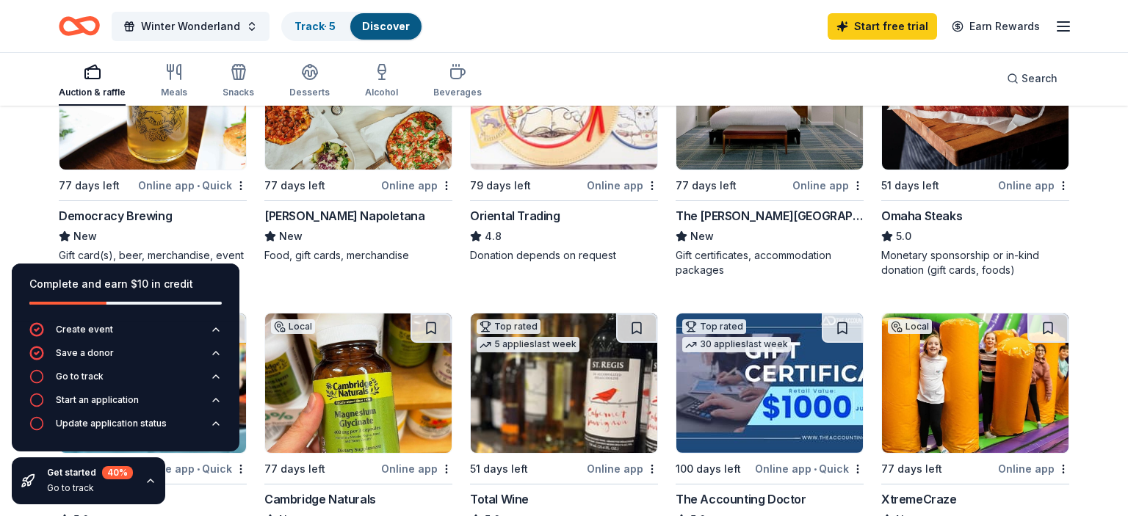
click at [184, 183] on div "Online app • Quick" at bounding box center [192, 185] width 109 height 18
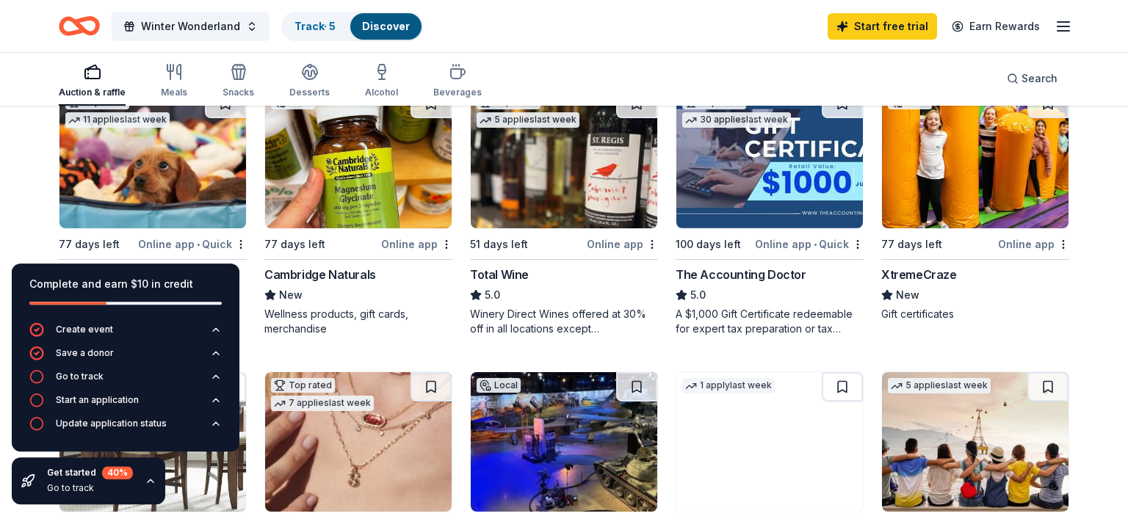
scroll to position [464, 0]
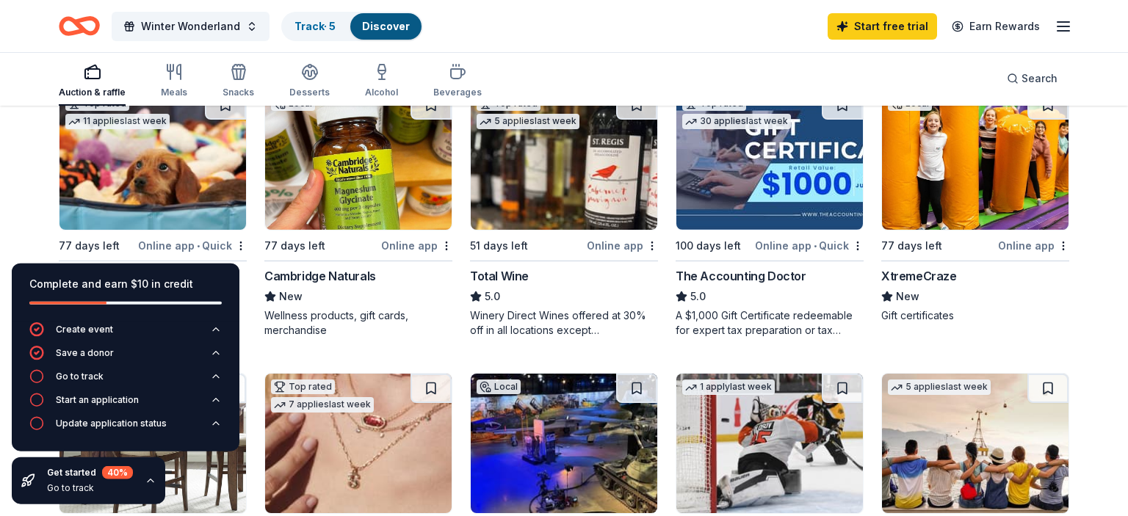
click at [969, 179] on img at bounding box center [975, 160] width 187 height 140
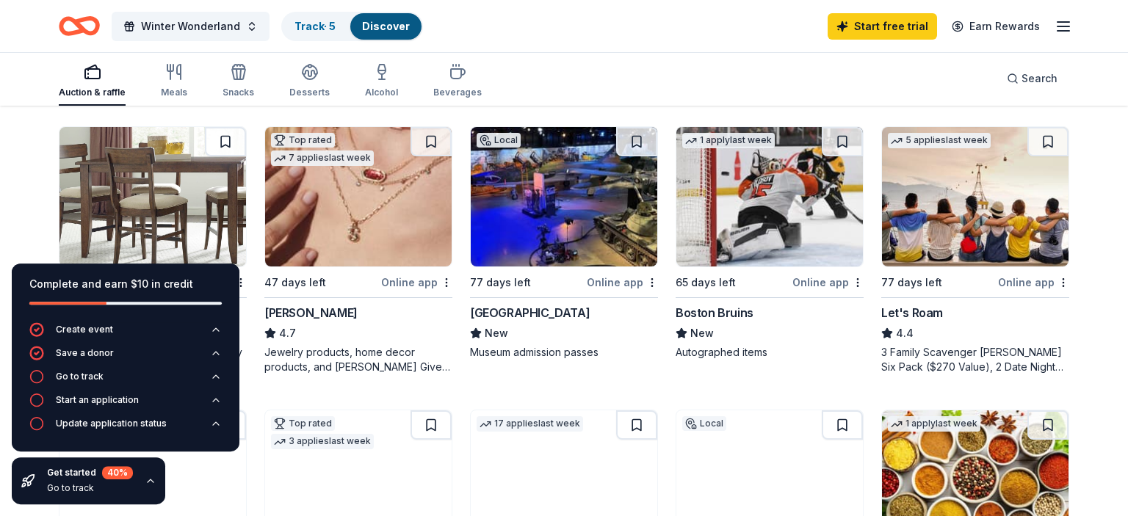
scroll to position [720, 0]
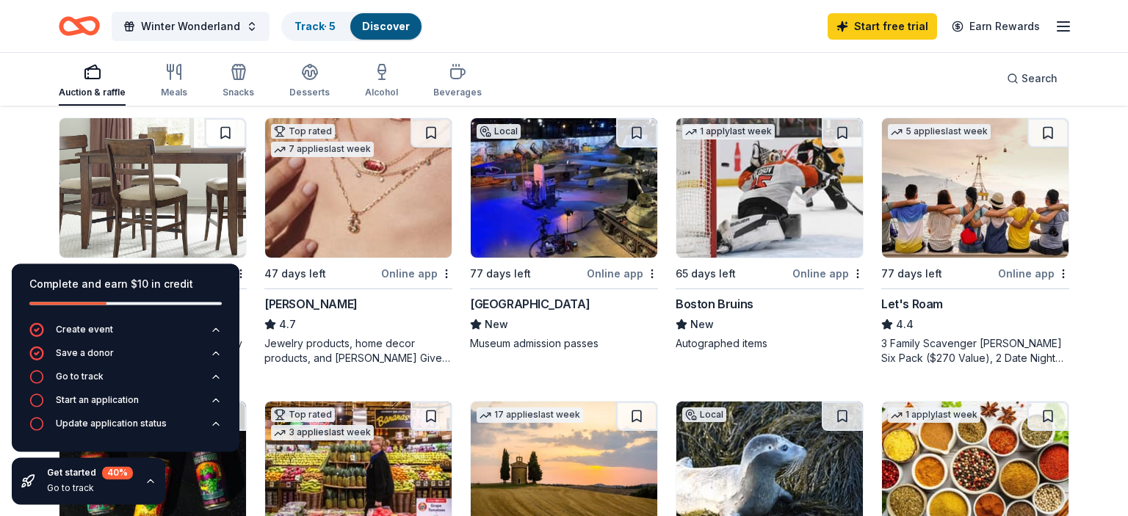
click at [776, 173] on img at bounding box center [769, 188] width 187 height 140
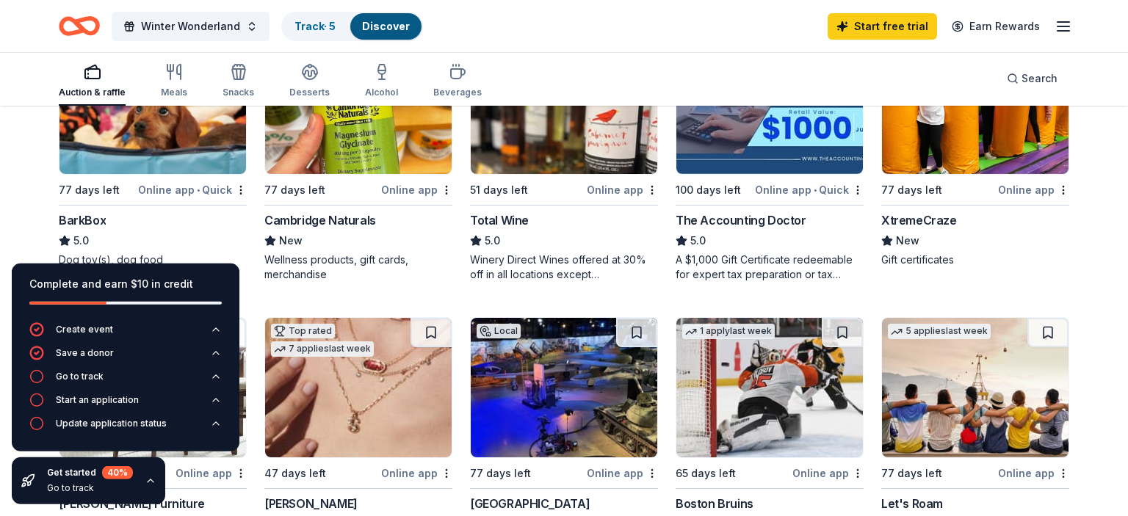
scroll to position [517, 0]
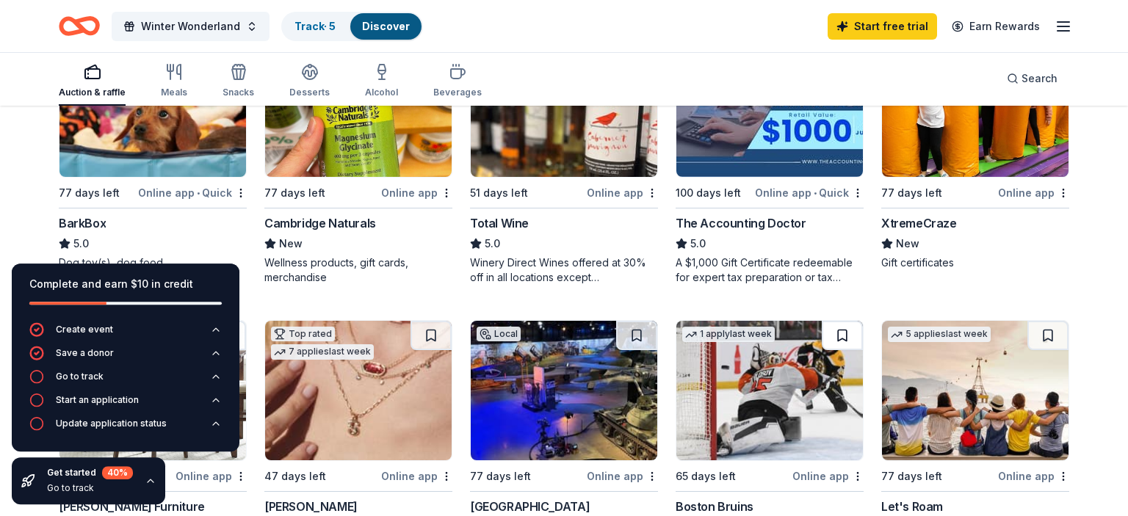
click at [836, 331] on button at bounding box center [842, 335] width 41 height 29
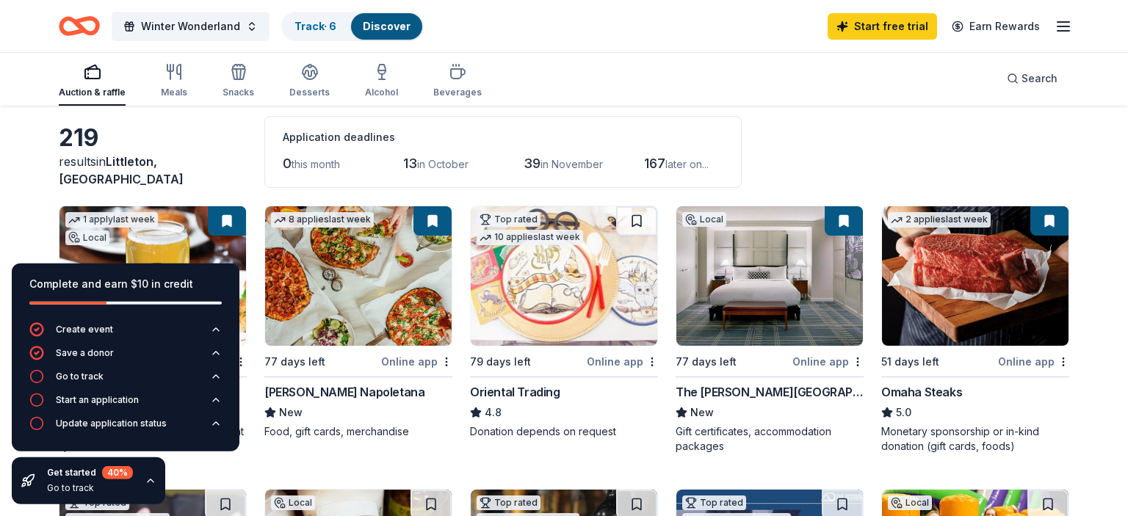
scroll to position [63, 0]
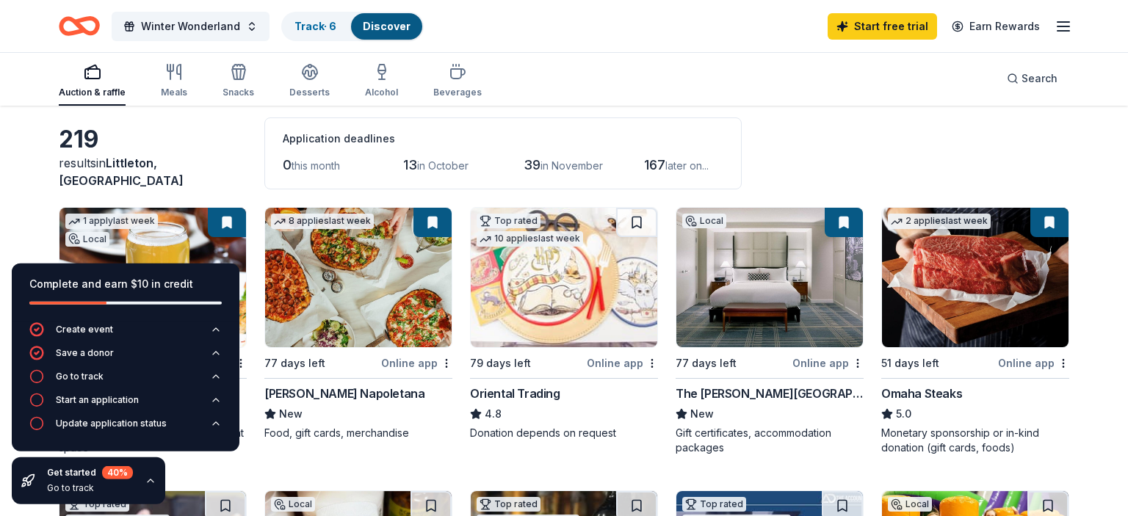
click at [844, 217] on button at bounding box center [844, 222] width 38 height 29
click at [839, 228] on button at bounding box center [844, 222] width 38 height 29
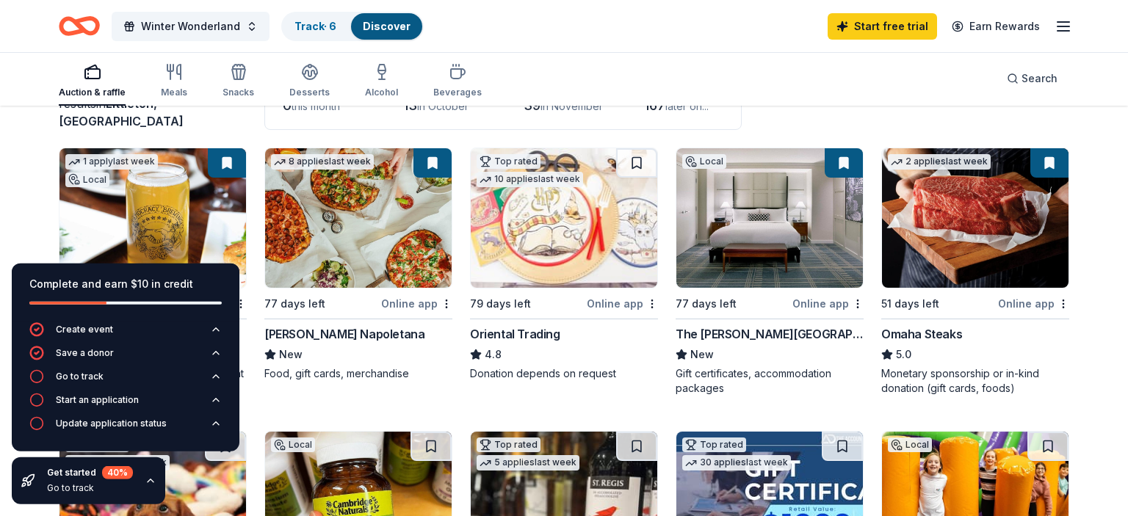
scroll to position [122, 0]
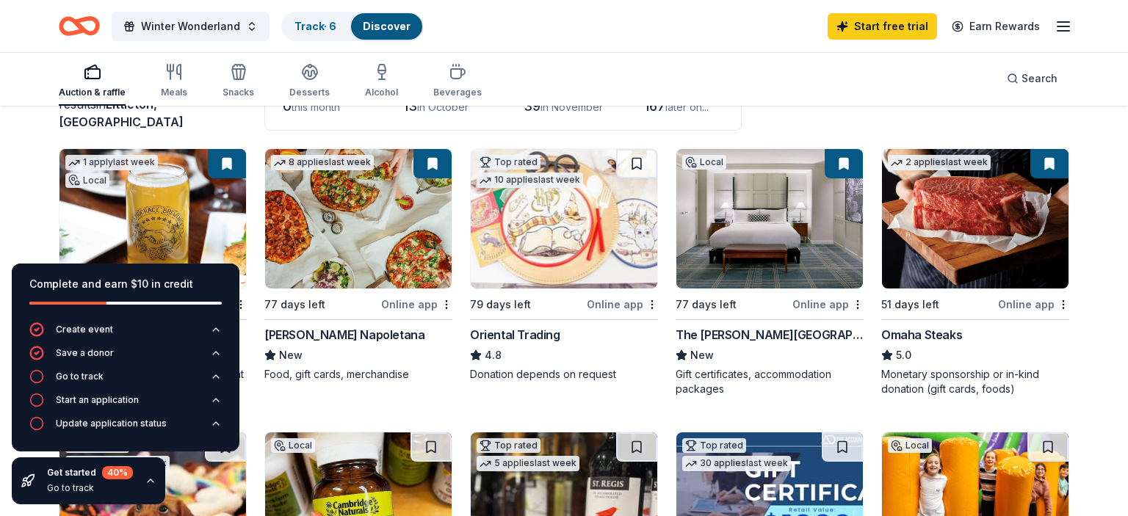
click at [229, 159] on button at bounding box center [227, 163] width 38 height 29
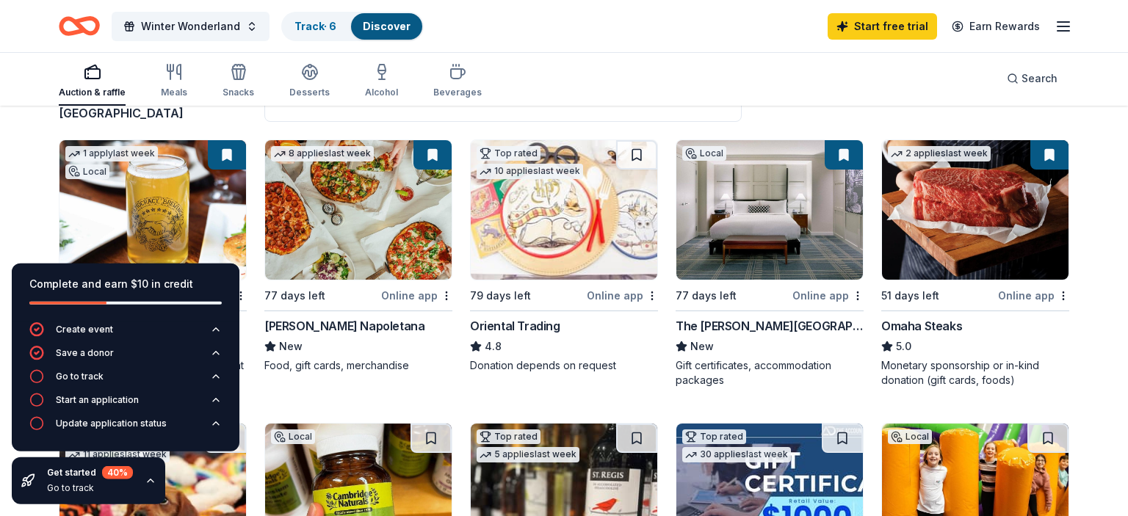
scroll to position [158, 0]
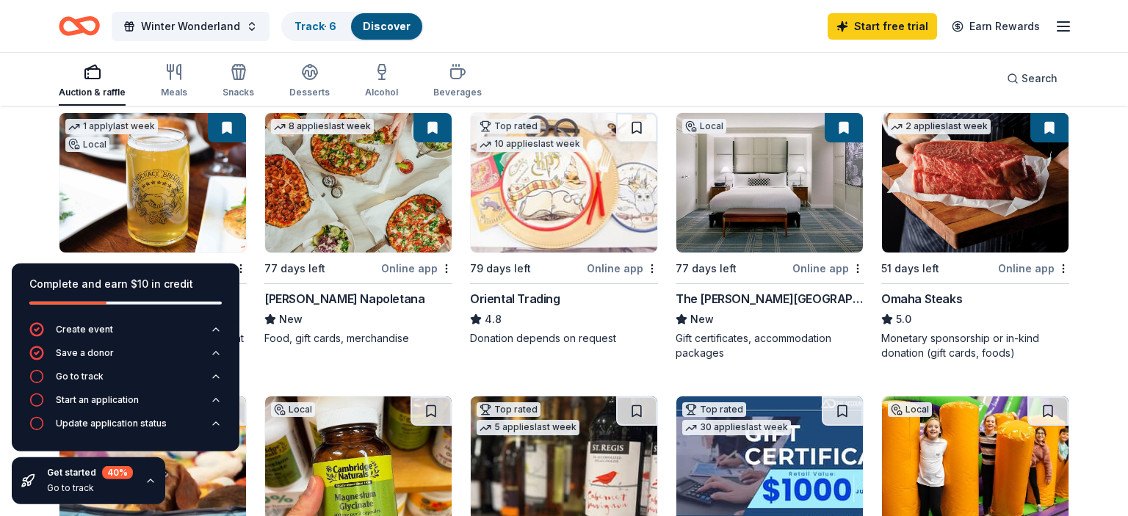
click at [967, 223] on img at bounding box center [975, 183] width 187 height 140
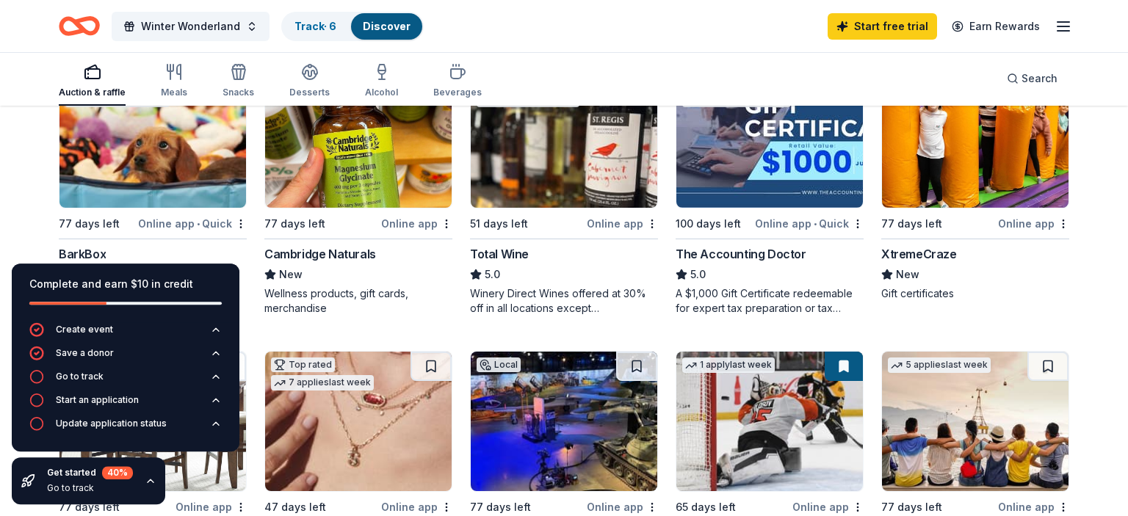
scroll to position [487, 0]
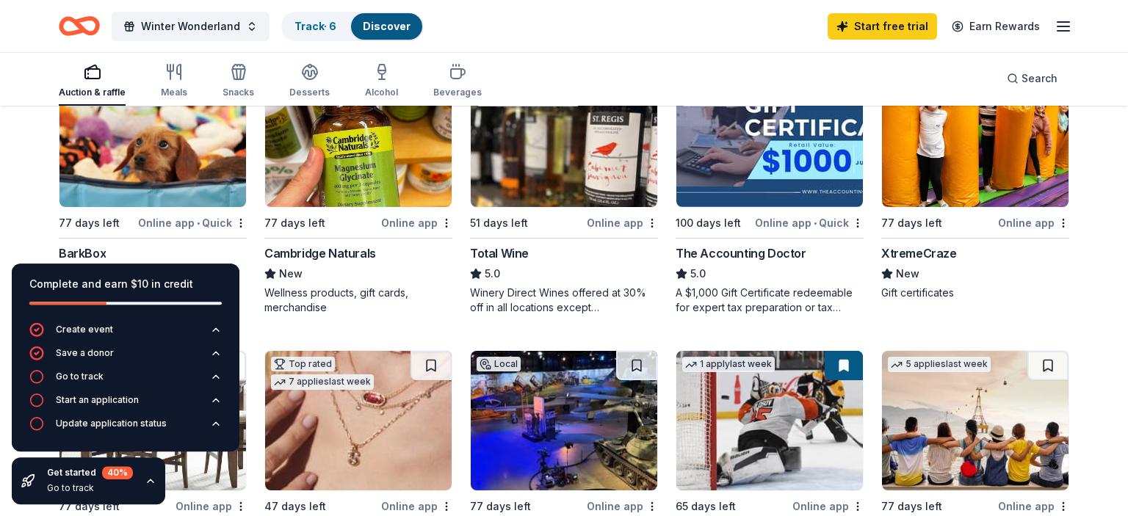
click at [157, 156] on img at bounding box center [152, 138] width 187 height 140
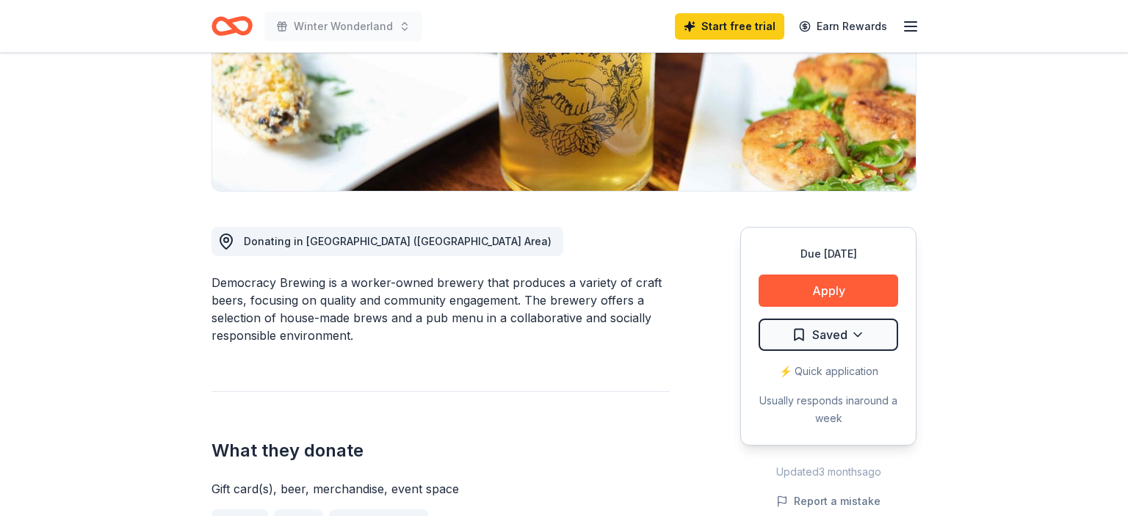
scroll to position [259, 0]
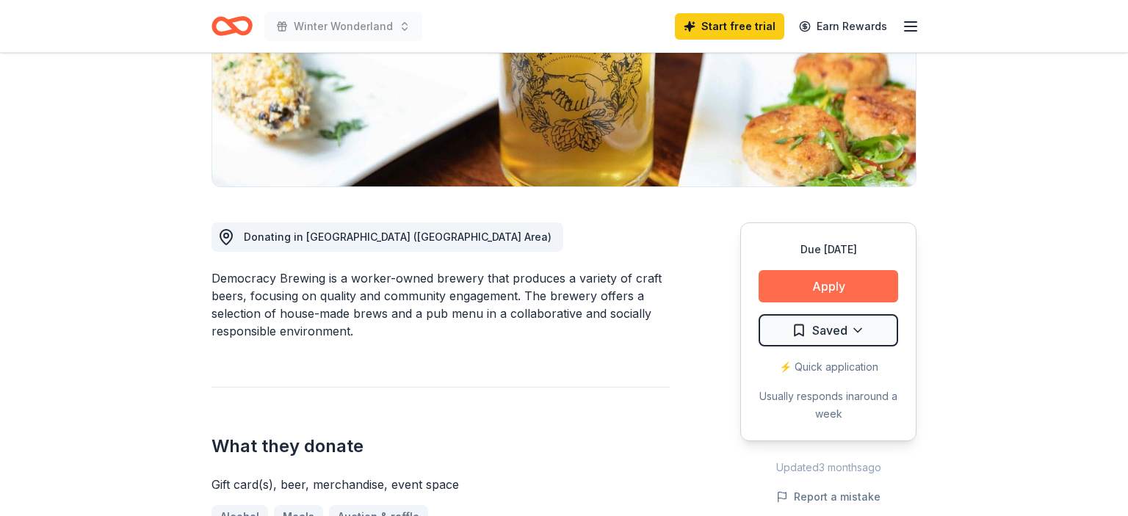
click at [777, 280] on button "Apply" at bounding box center [829, 286] width 140 height 32
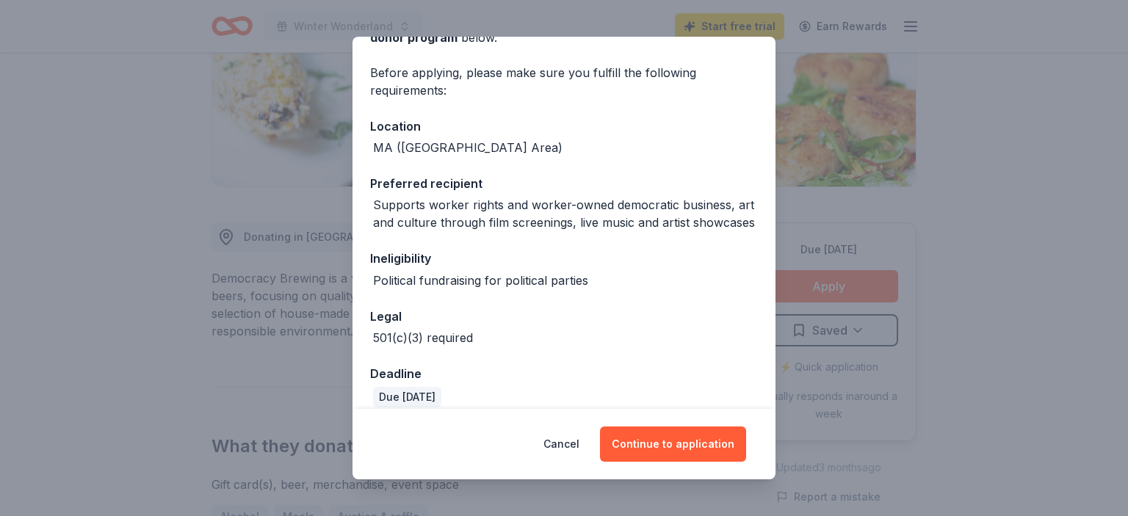
scroll to position [112, 0]
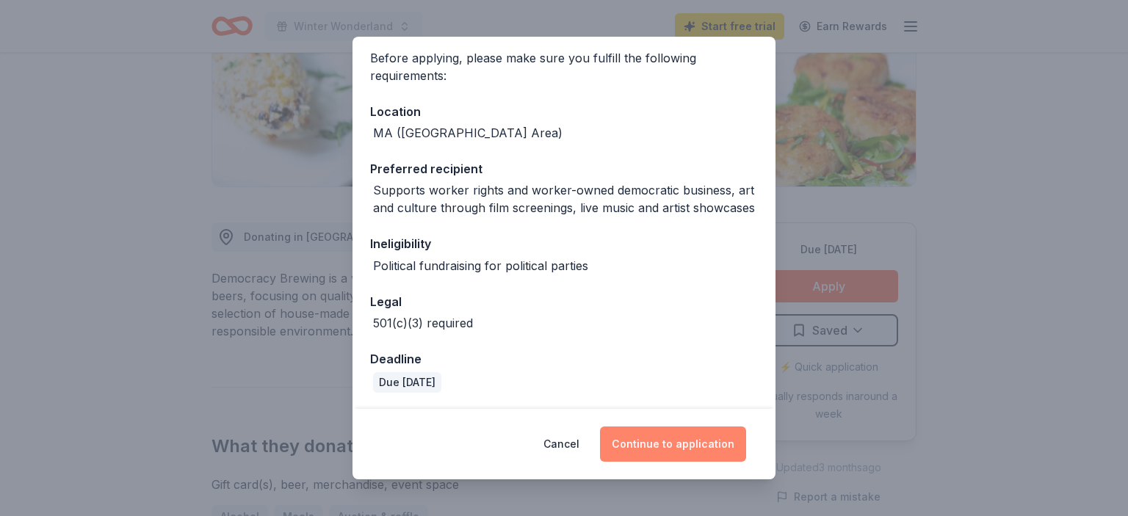
click at [656, 442] on button "Continue to application" at bounding box center [673, 444] width 146 height 35
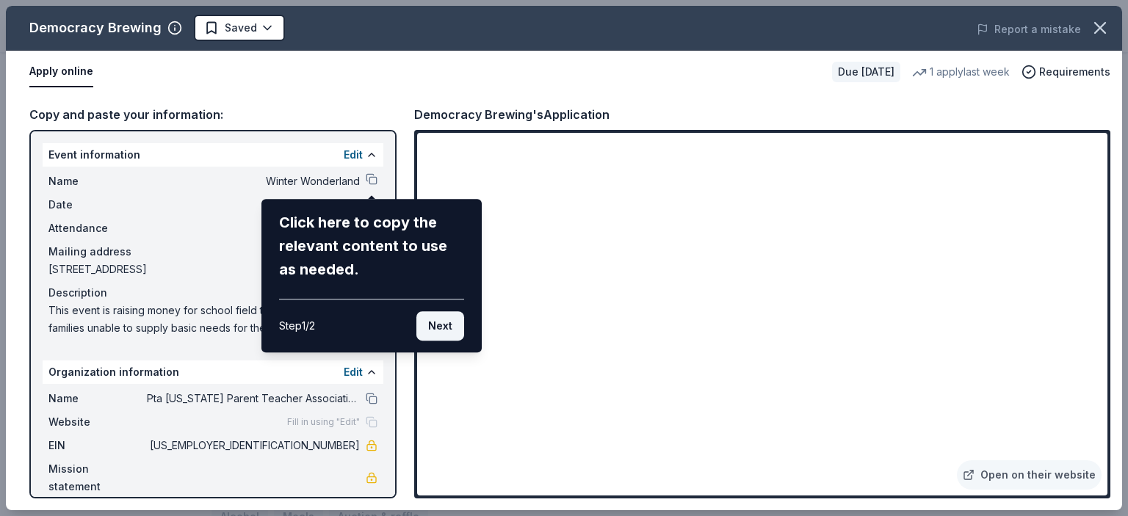
click at [441, 325] on button "Next" at bounding box center [440, 325] width 48 height 29
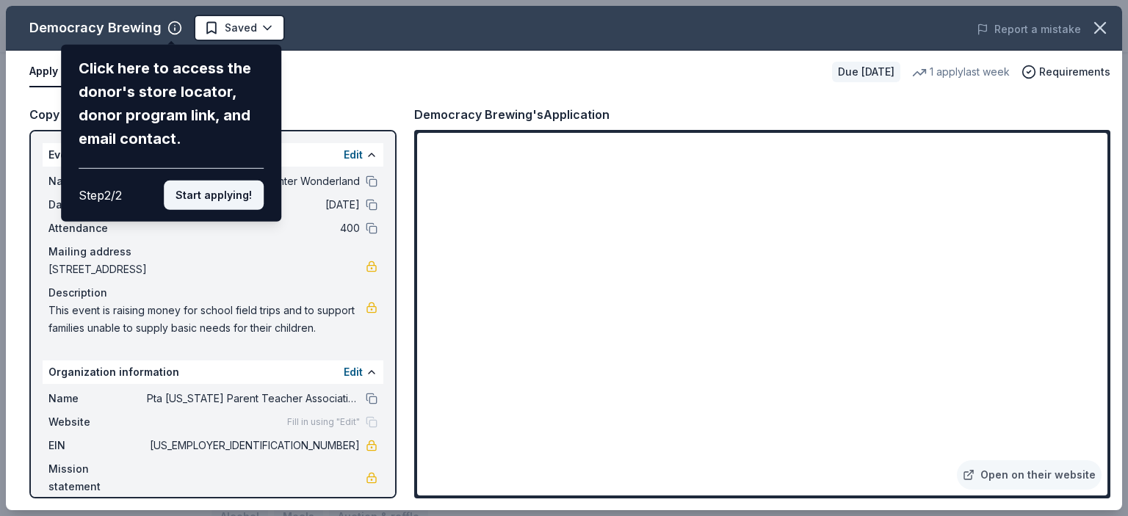
click at [228, 181] on button "Start applying!" at bounding box center [214, 195] width 100 height 29
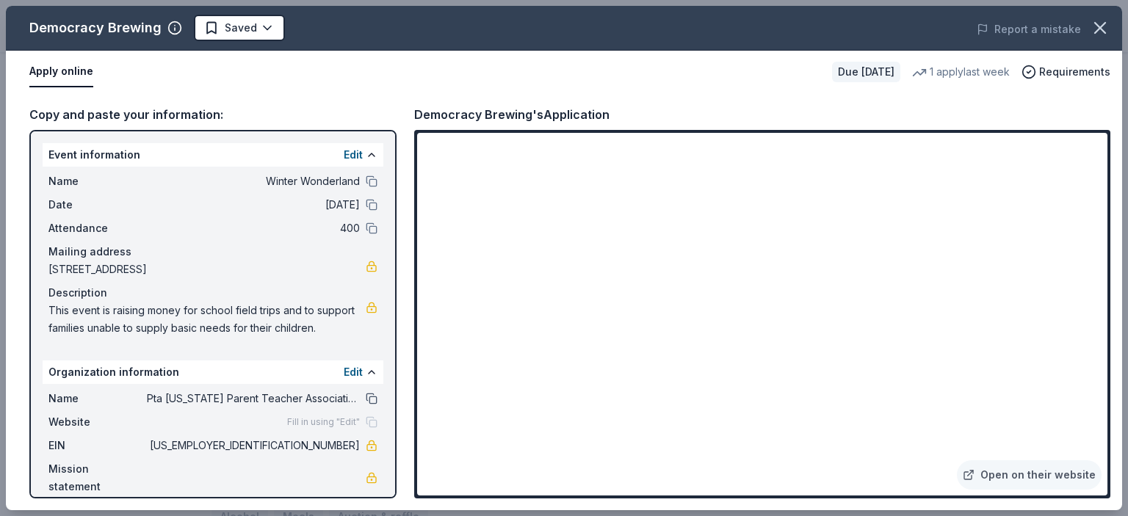
click at [372, 397] on button at bounding box center [372, 399] width 12 height 12
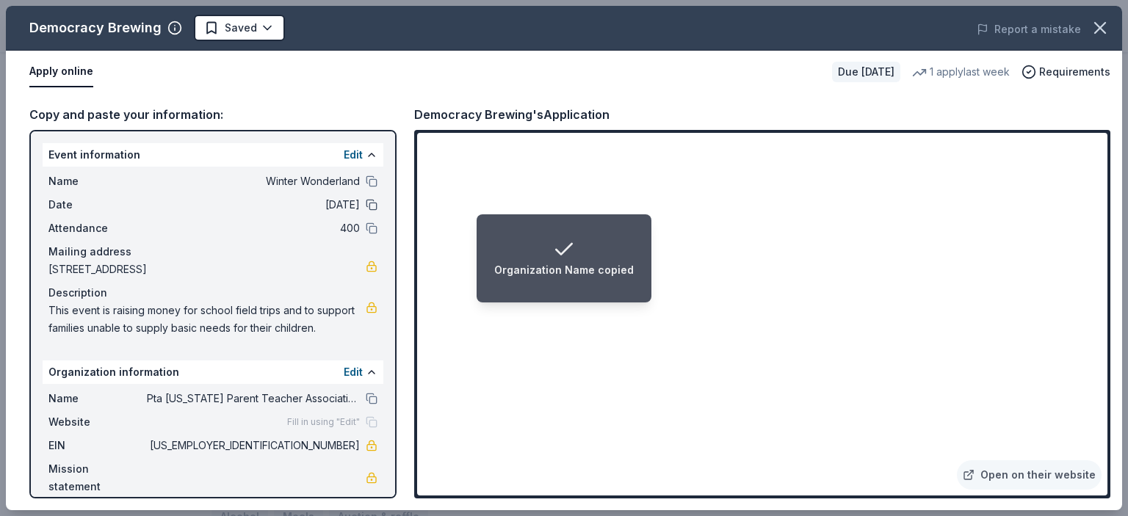
click at [372, 207] on button at bounding box center [372, 205] width 12 height 12
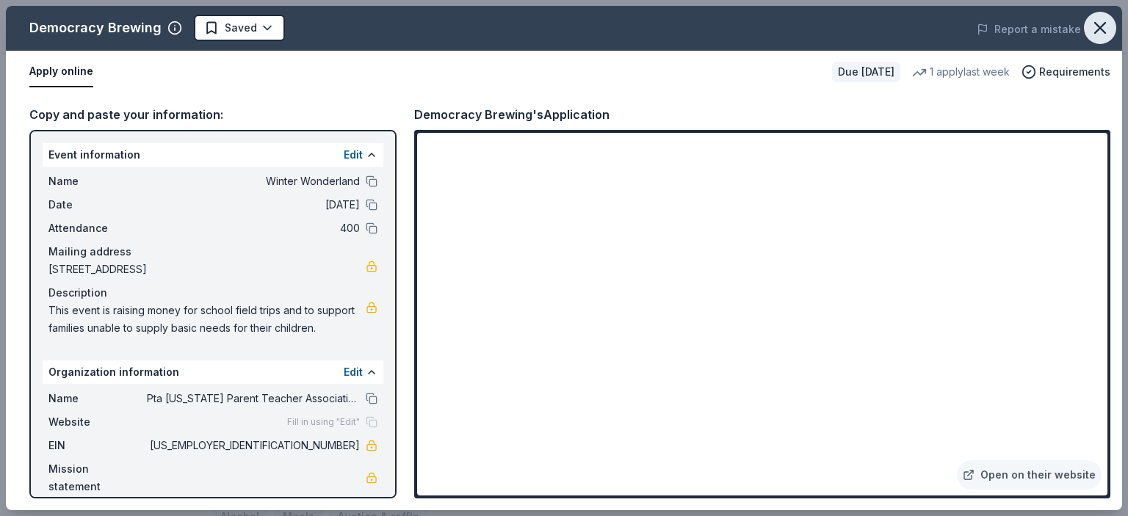
click at [1102, 29] on icon "button" at bounding box center [1100, 28] width 10 height 10
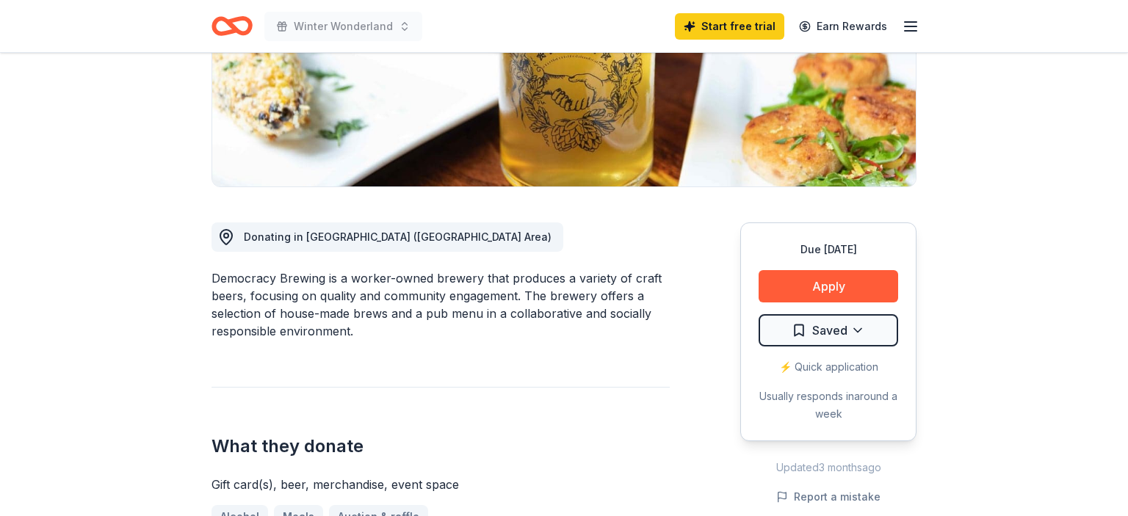
scroll to position [0, 0]
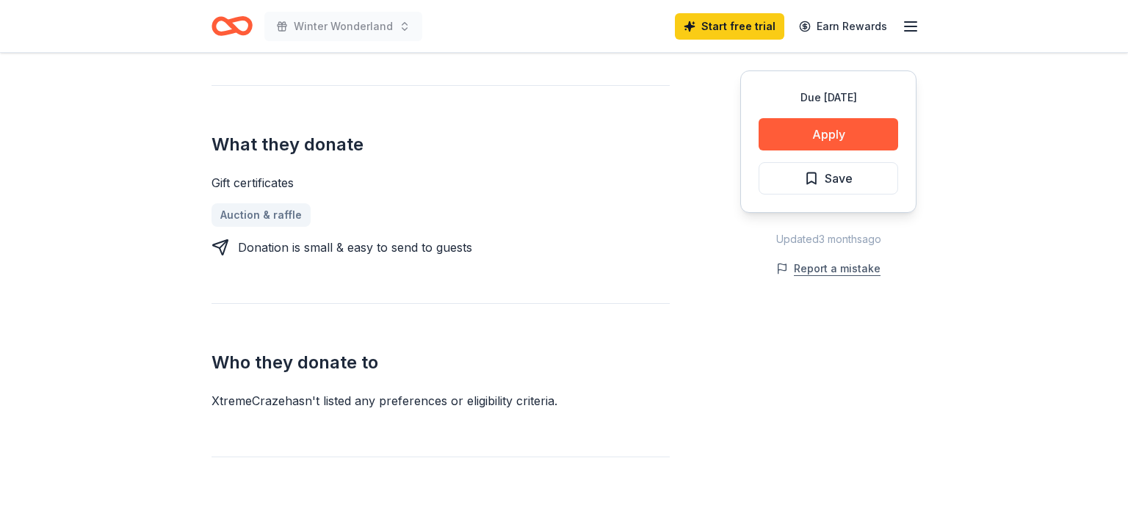
scroll to position [517, 0]
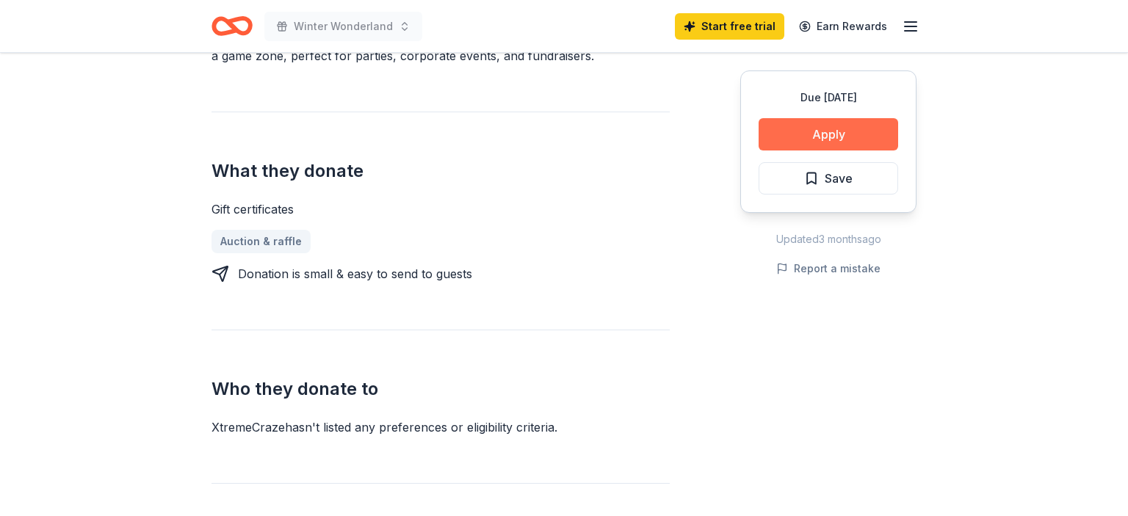
click at [836, 139] on button "Apply" at bounding box center [829, 134] width 140 height 32
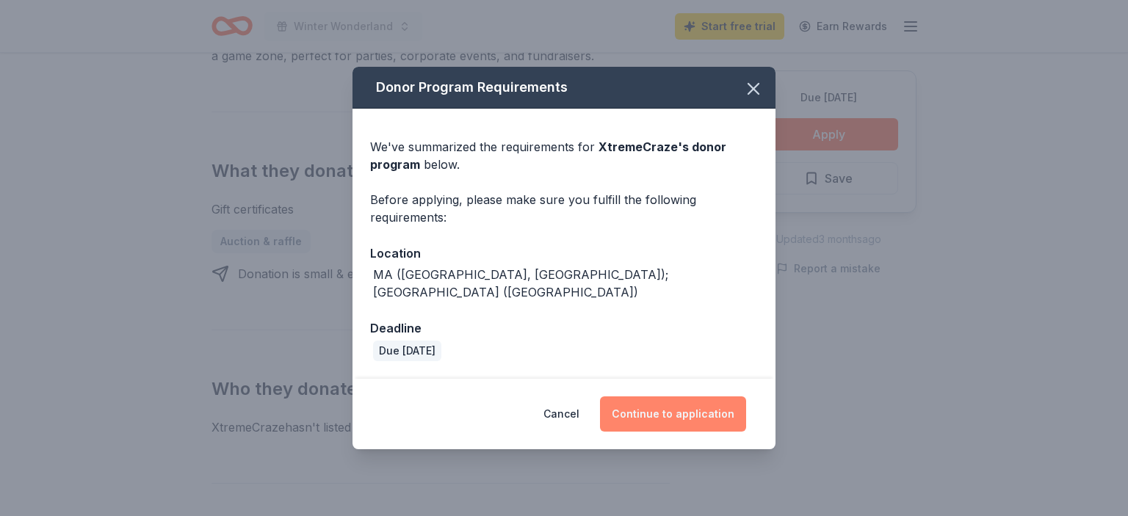
click at [653, 404] on button "Continue to application" at bounding box center [673, 414] width 146 height 35
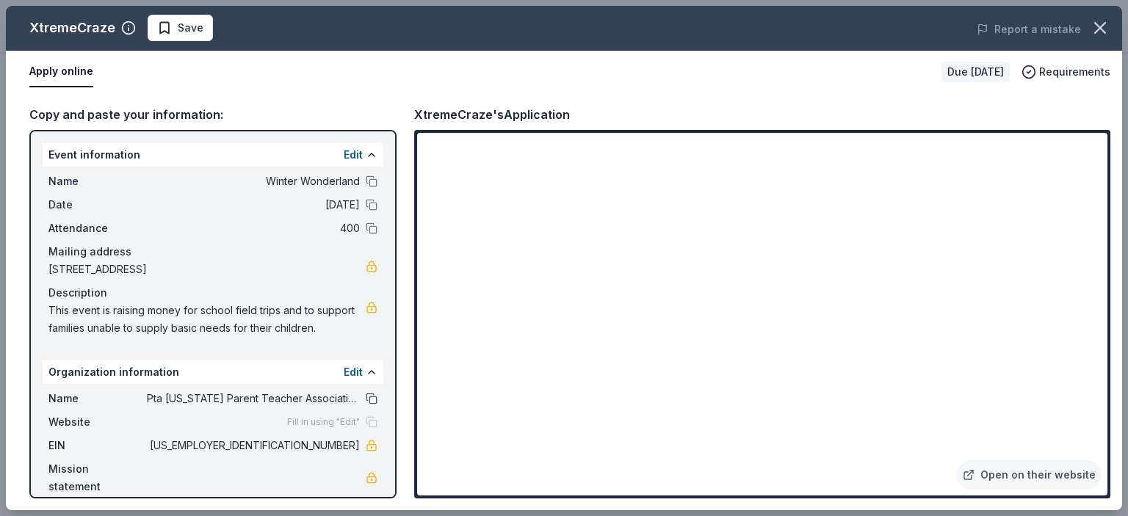
click at [372, 394] on button at bounding box center [372, 399] width 12 height 12
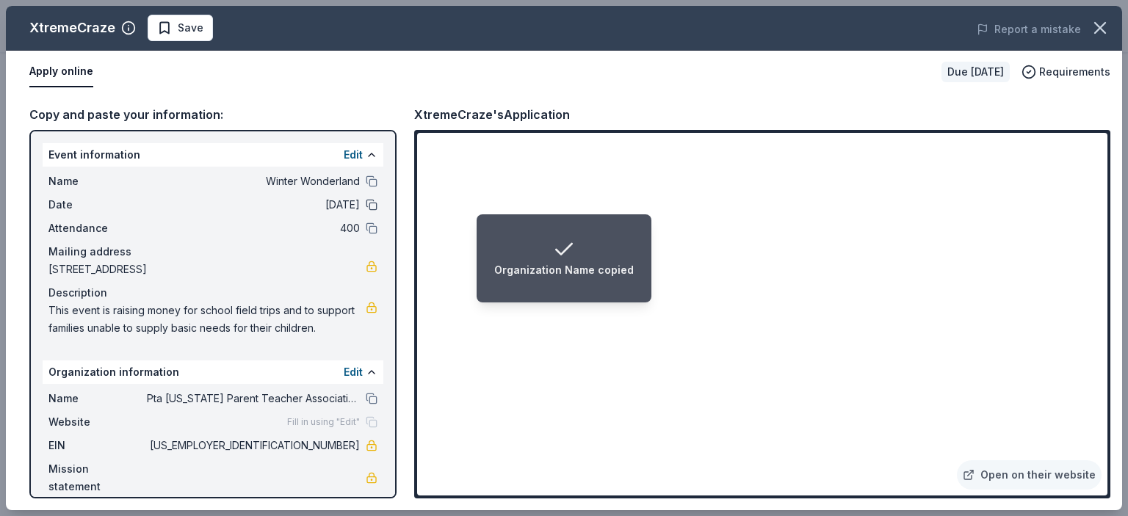
click at [370, 202] on button at bounding box center [372, 205] width 12 height 12
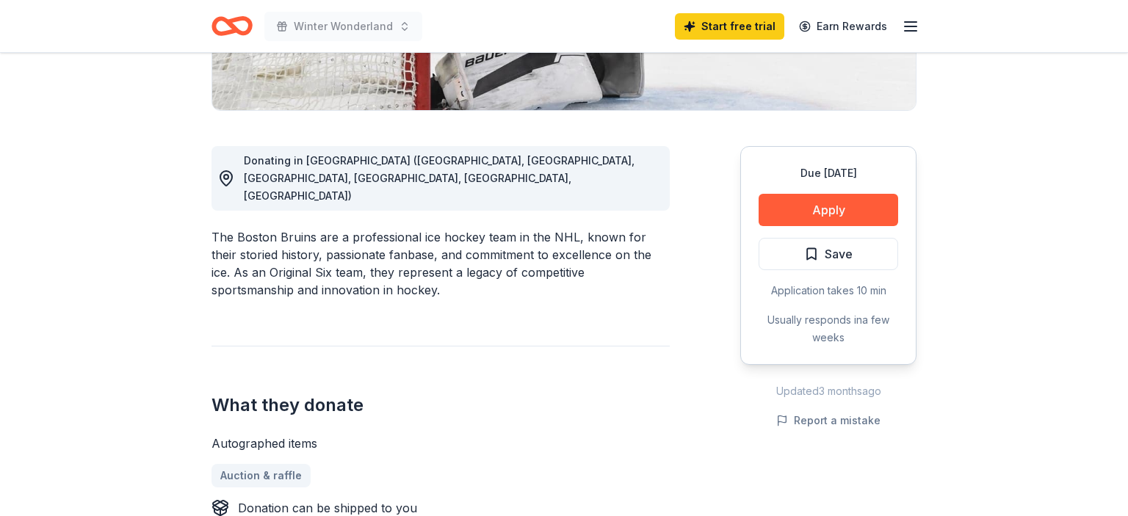
scroll to position [339, 0]
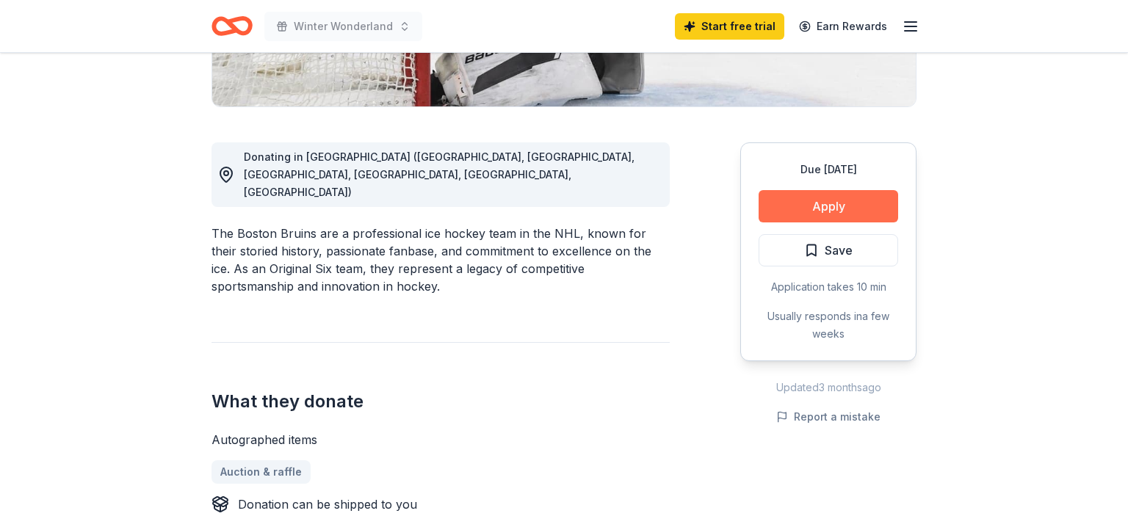
click at [778, 213] on button "Apply" at bounding box center [829, 206] width 140 height 32
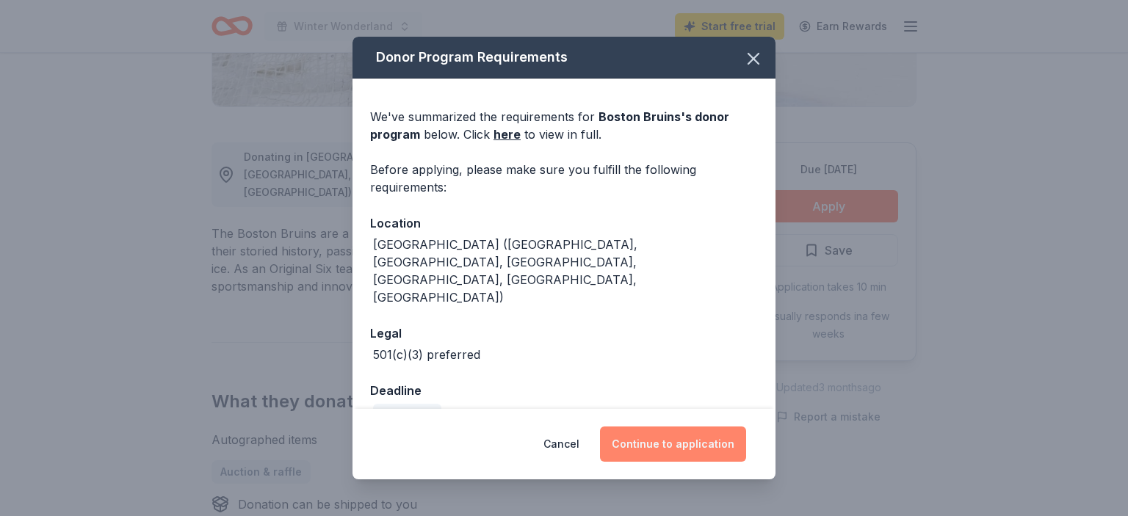
click at [645, 452] on button "Continue to application" at bounding box center [673, 444] width 146 height 35
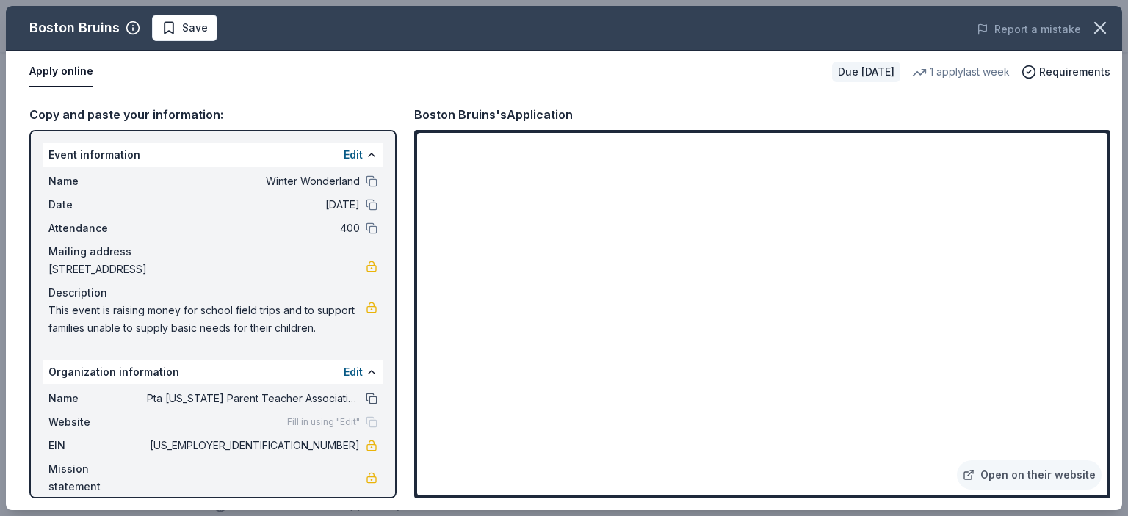
click at [369, 397] on button at bounding box center [372, 399] width 12 height 12
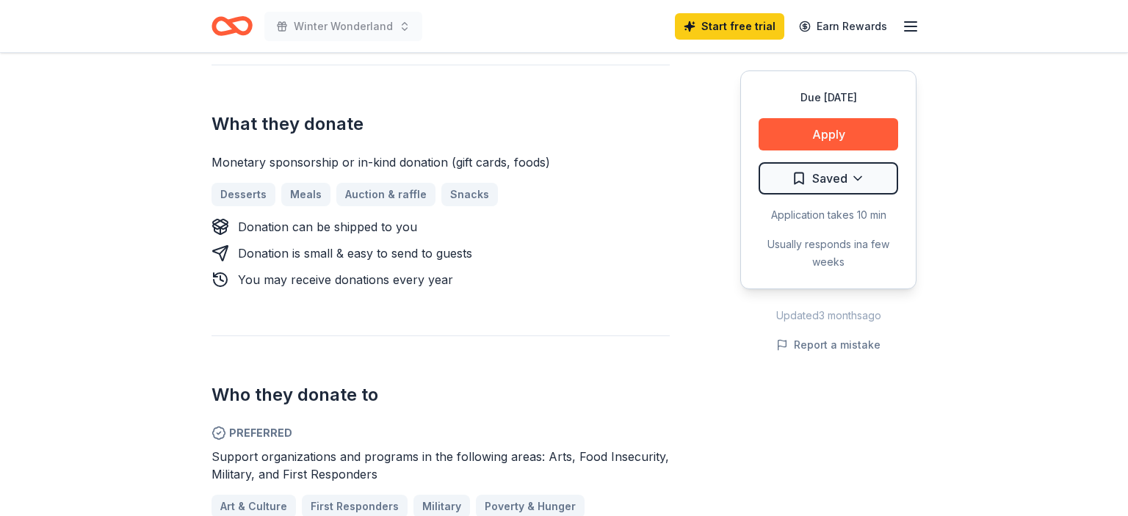
scroll to position [593, 0]
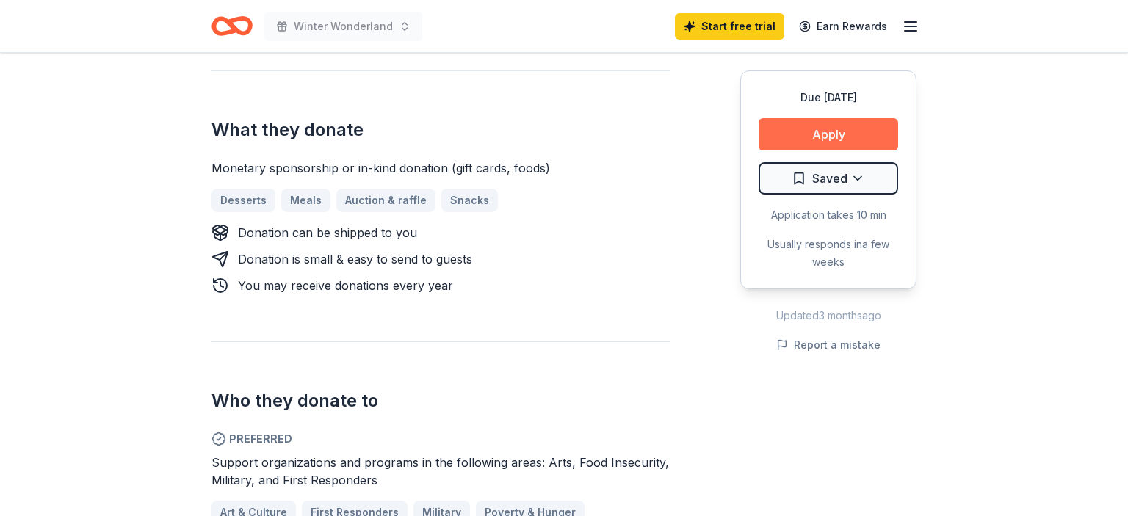
click at [851, 124] on button "Apply" at bounding box center [829, 134] width 140 height 32
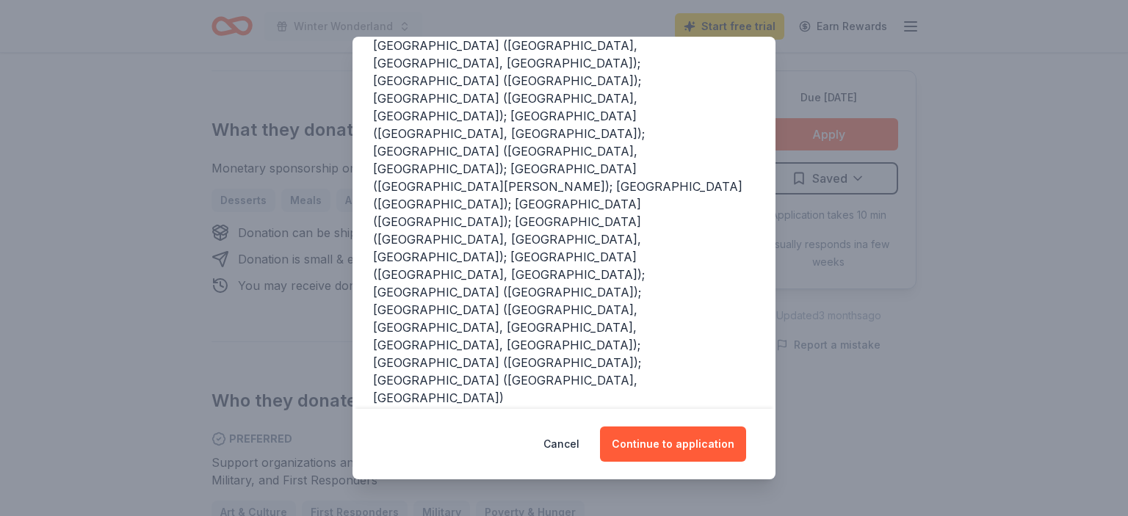
scroll to position [346, 0]
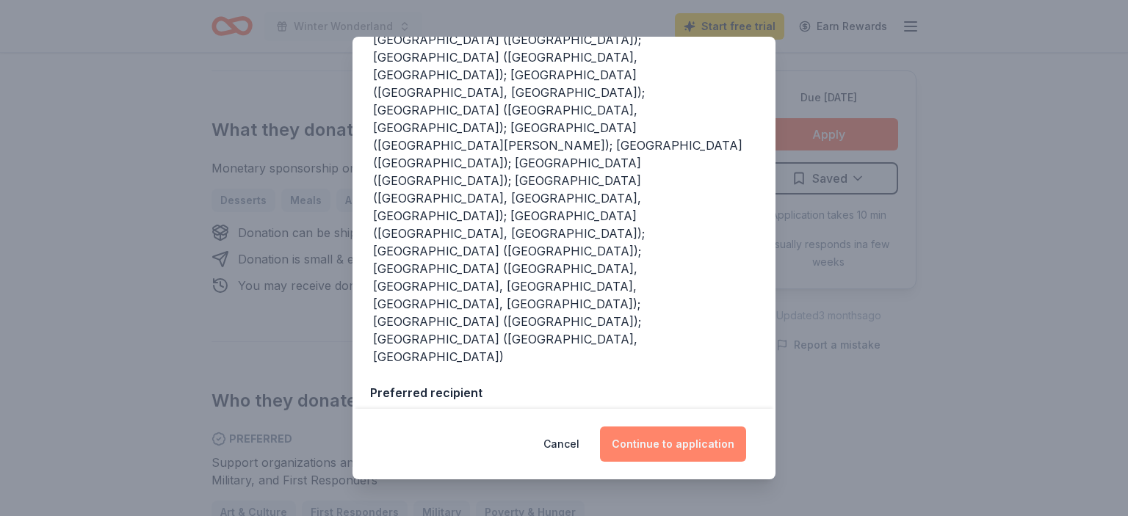
click at [658, 444] on button "Continue to application" at bounding box center [673, 444] width 146 height 35
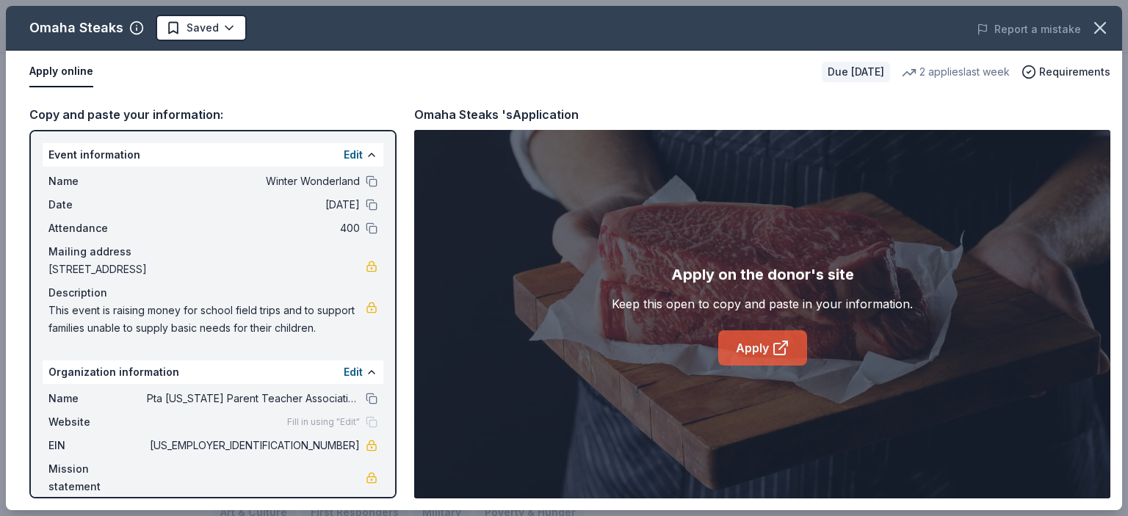
click at [728, 347] on link "Apply" at bounding box center [762, 348] width 89 height 35
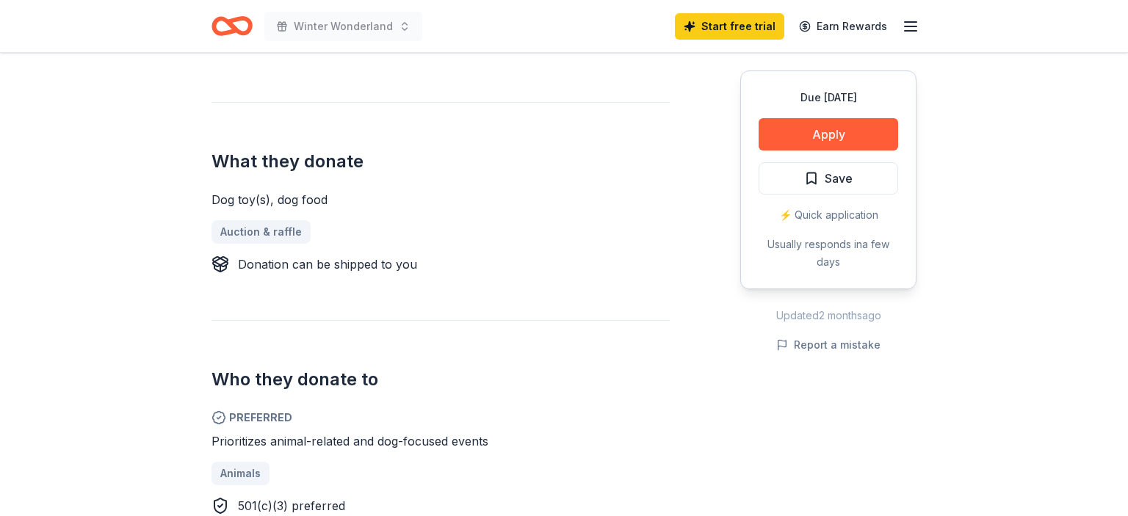
scroll to position [525, 0]
click at [824, 126] on button "Apply" at bounding box center [829, 134] width 140 height 32
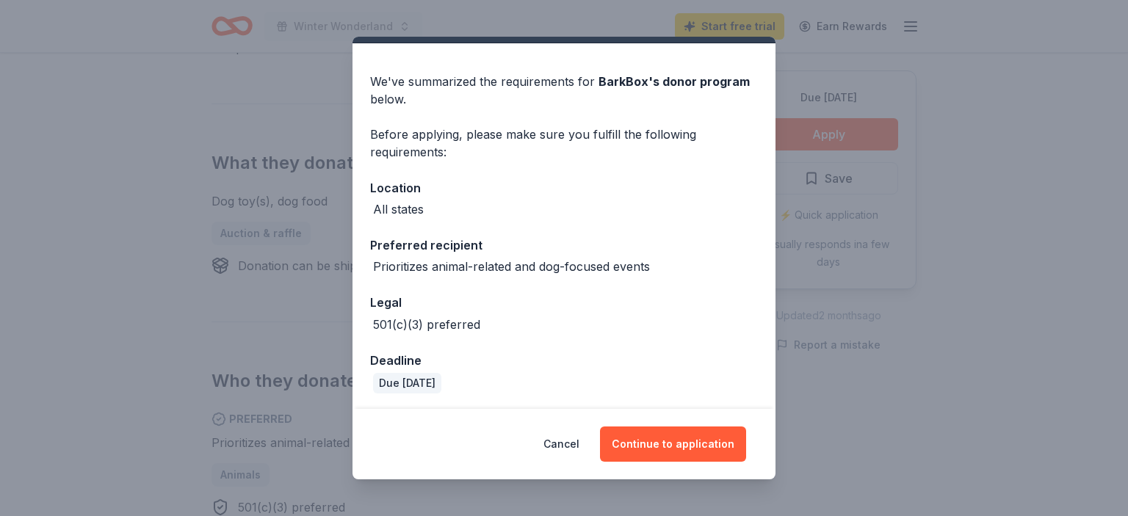
scroll to position [37, 0]
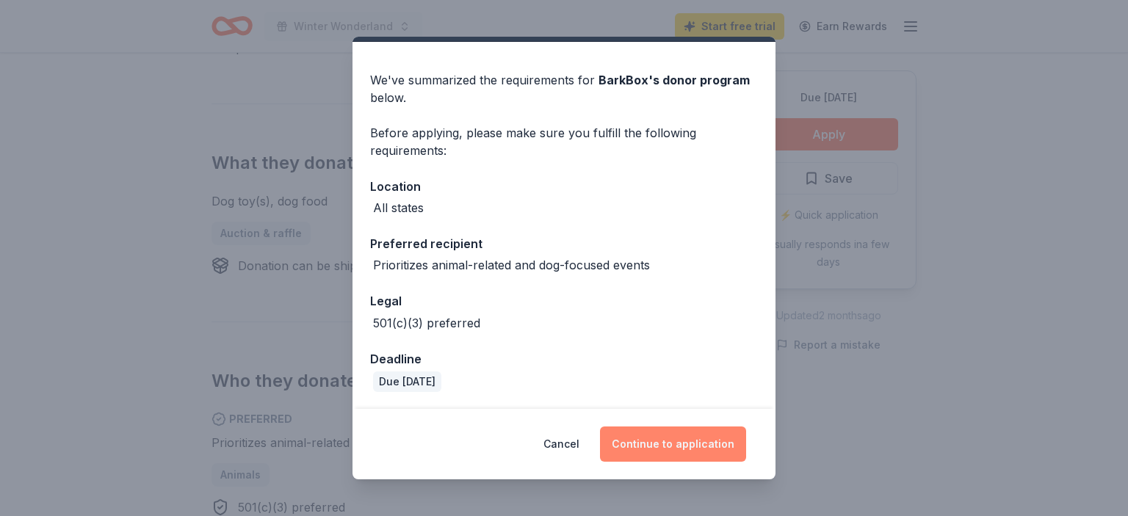
click at [671, 438] on button "Continue to application" at bounding box center [673, 444] width 146 height 35
